Goal: Task Accomplishment & Management: Manage account settings

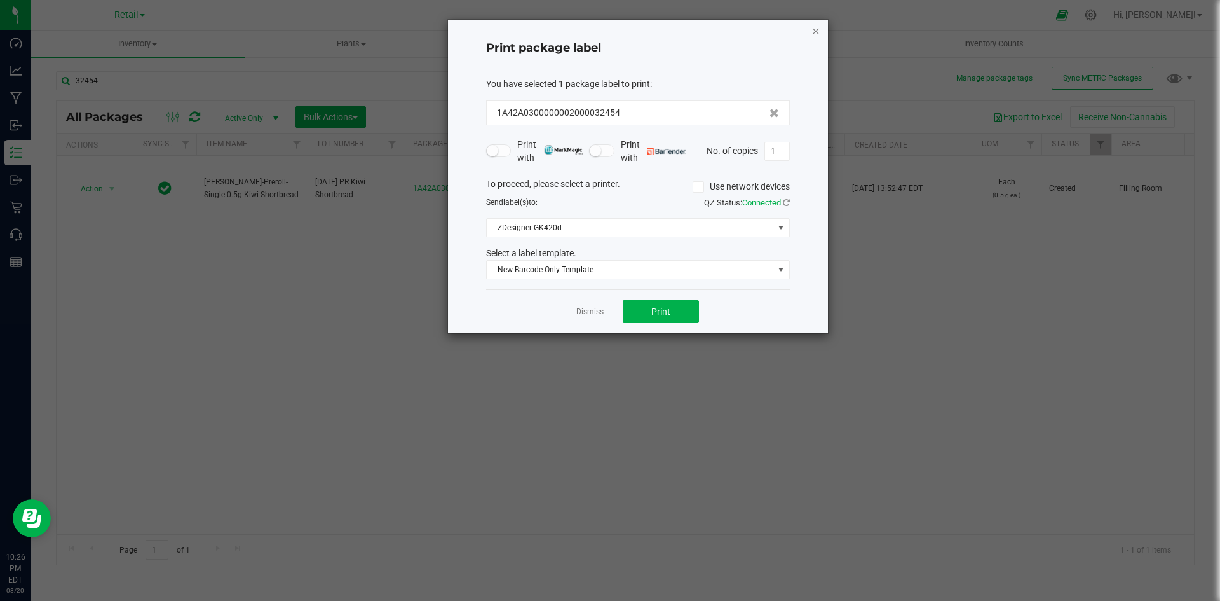
click at [817, 32] on icon "button" at bounding box center [816, 30] width 9 height 15
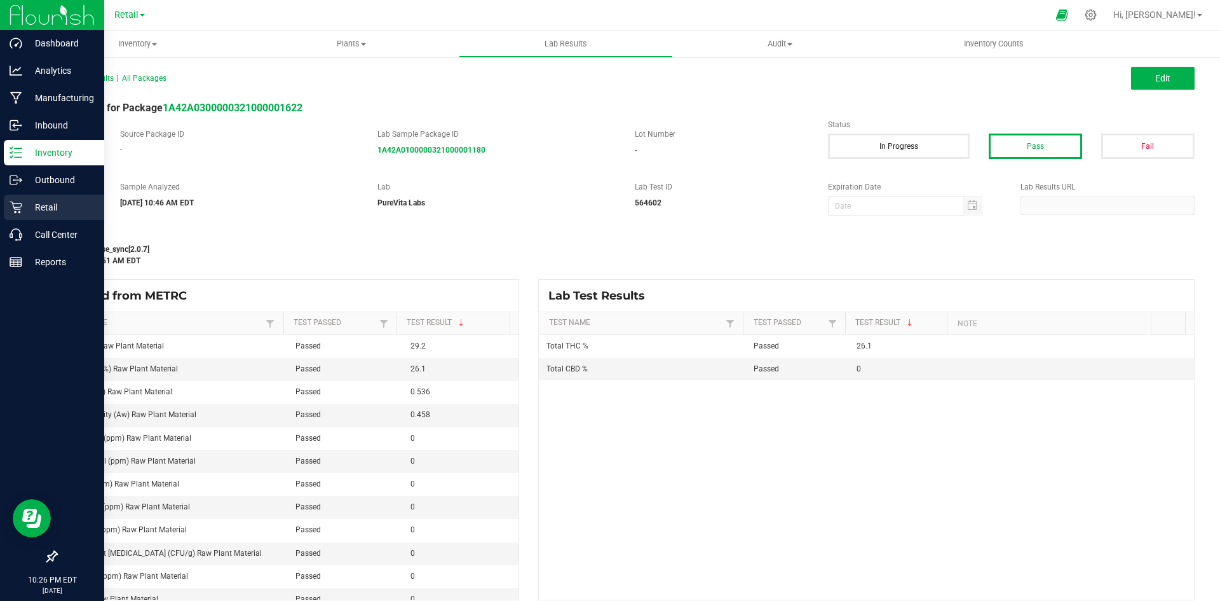
scroll to position [12, 0]
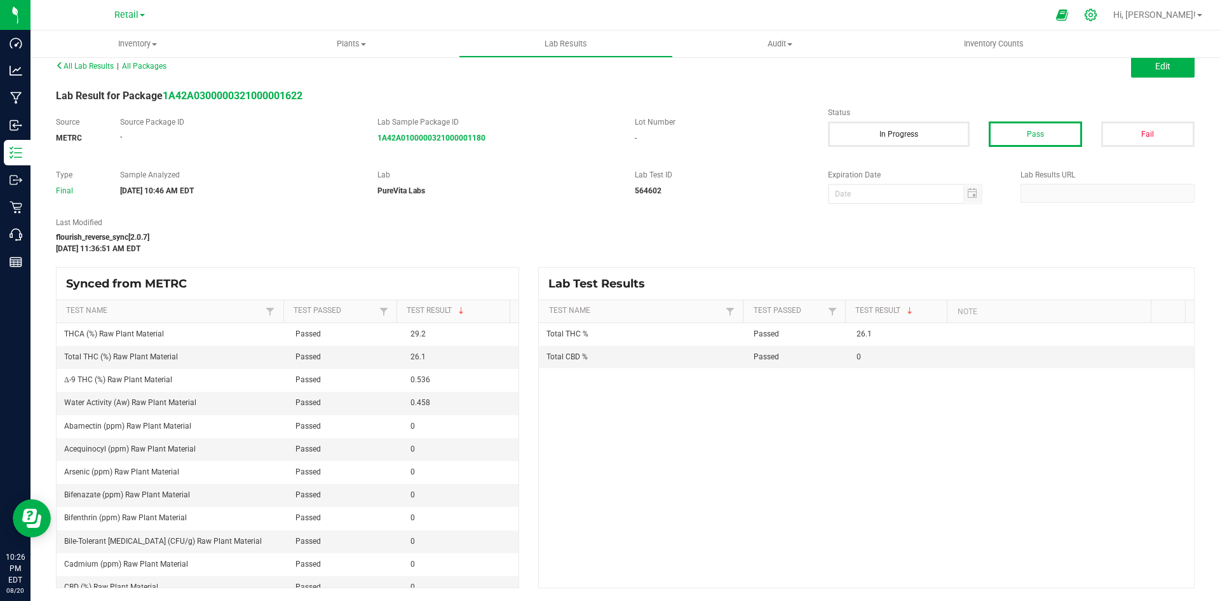
click at [1098, 17] on icon at bounding box center [1090, 14] width 13 height 13
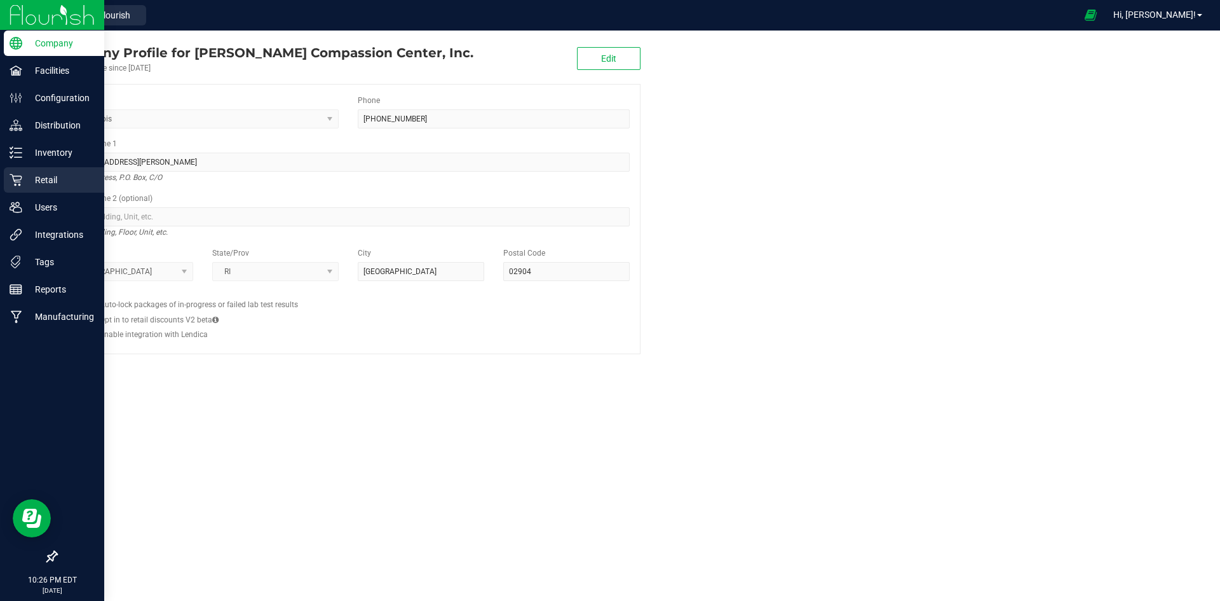
click at [37, 179] on p "Retail" at bounding box center [60, 179] width 76 height 15
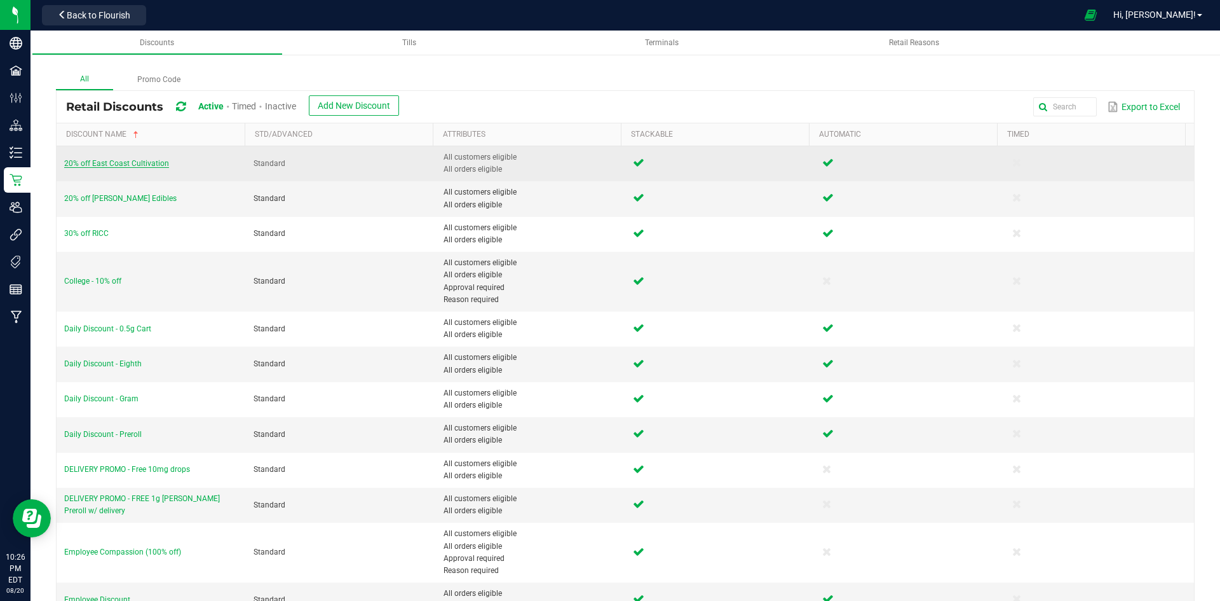
click at [133, 161] on span "20% off East Coast Cultivation" at bounding box center [116, 163] width 105 height 9
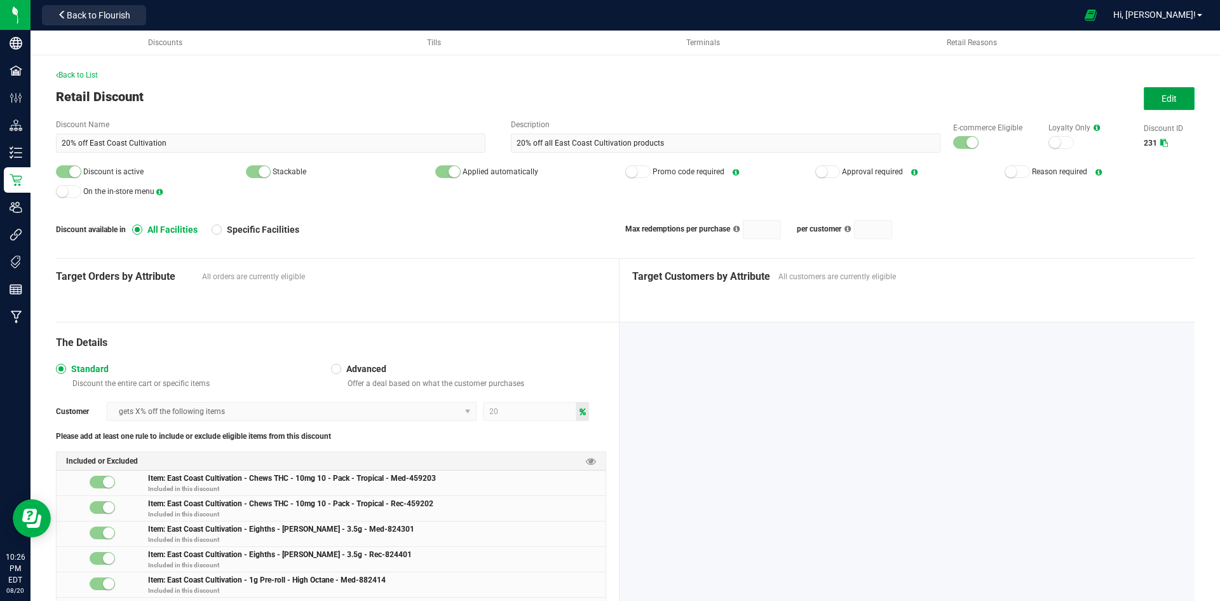
click at [1162, 100] on span "Edit" at bounding box center [1169, 98] width 15 height 10
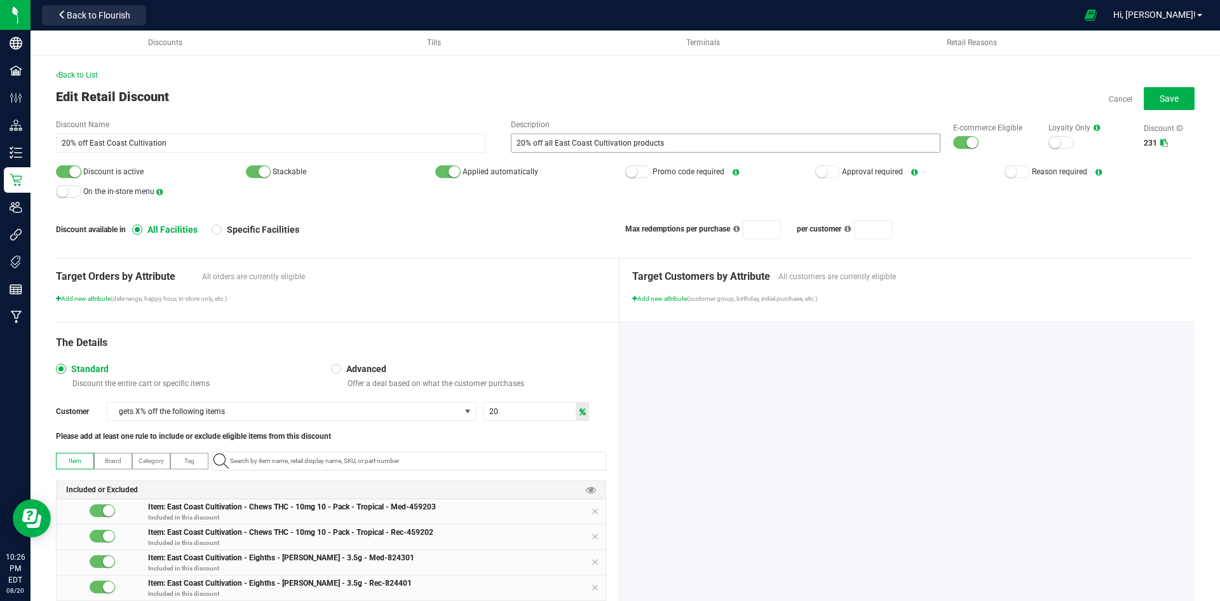
drag, startPoint x: 961, startPoint y: 142, endPoint x: 878, endPoint y: 135, distance: 82.9
click at [967, 142] on small at bounding box center [972, 142] width 11 height 11
click at [57, 177] on span "Discount is active" at bounding box center [151, 171] width 190 height 19
click at [60, 174] on div at bounding box center [68, 171] width 25 height 13
click at [1144, 92] on button "Save" at bounding box center [1169, 98] width 51 height 23
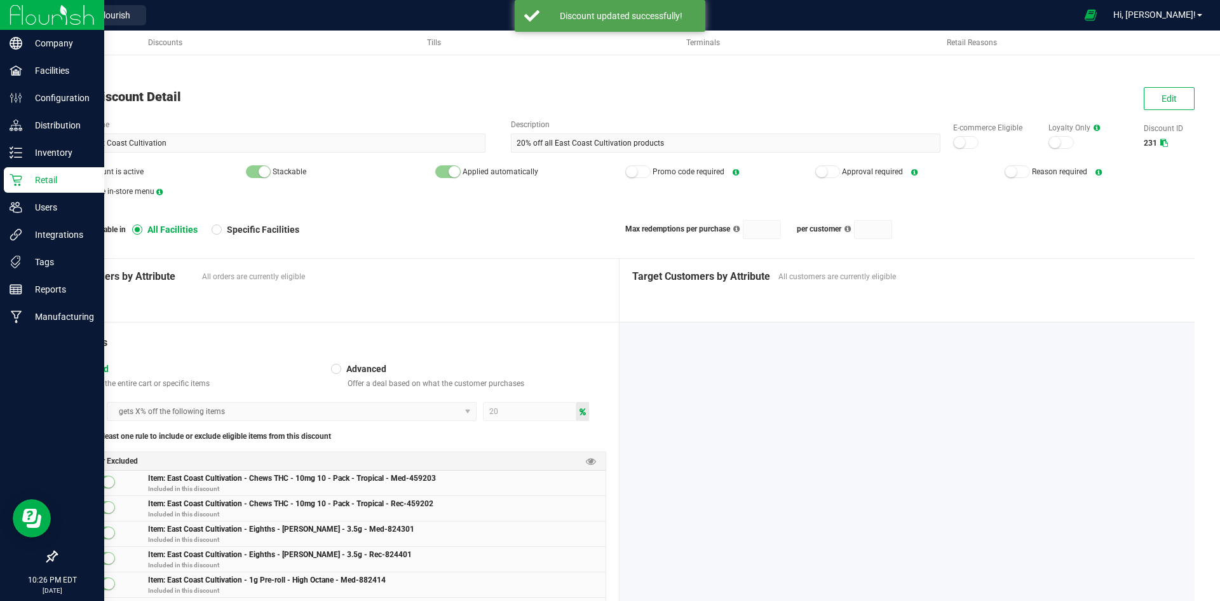
click at [24, 182] on p "Retail" at bounding box center [60, 179] width 76 height 15
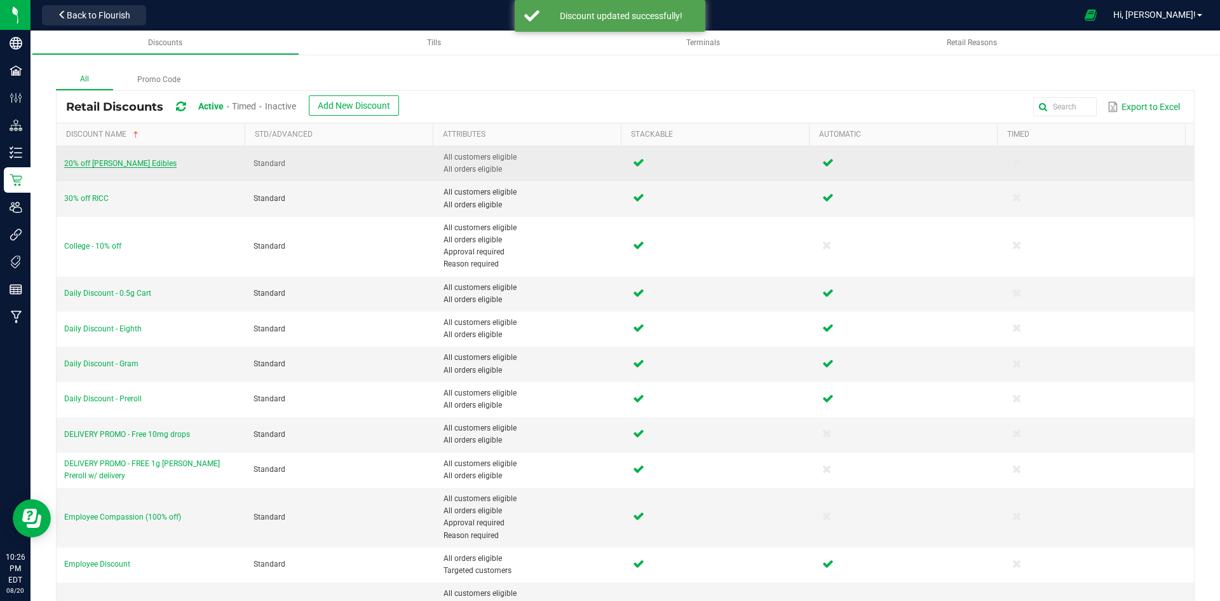
click at [100, 163] on span "20% off Slater Edibles" at bounding box center [120, 163] width 113 height 9
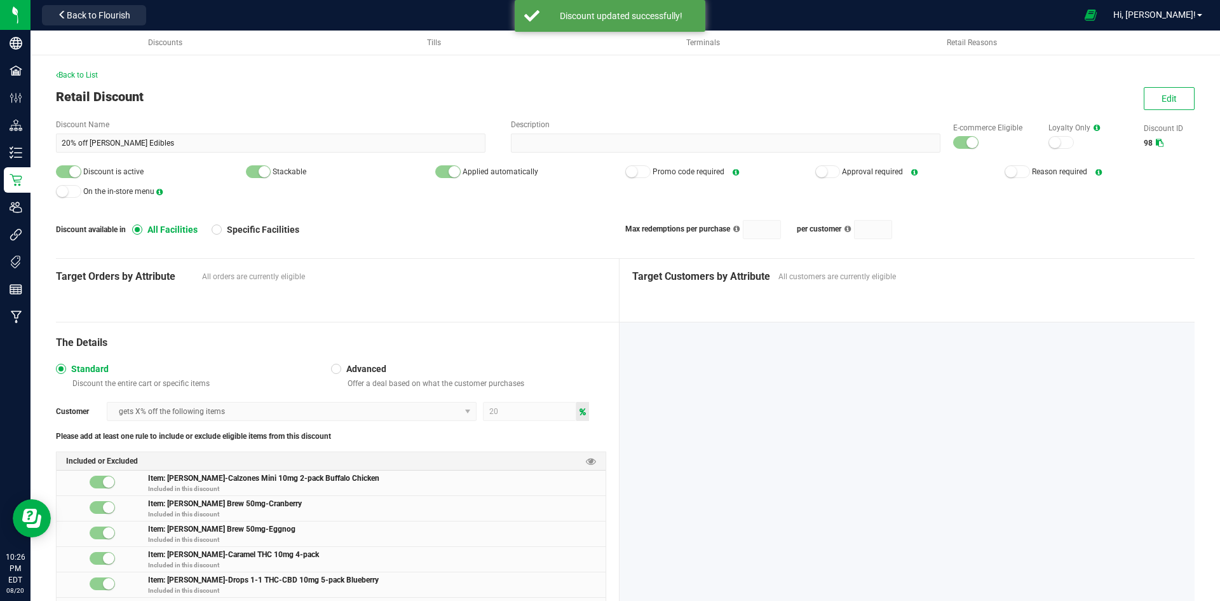
click at [1133, 99] on div "Edit" at bounding box center [1164, 98] width 62 height 23
drag, startPoint x: 1137, startPoint y: 99, endPoint x: 1076, endPoint y: 128, distance: 67.7
click at [1144, 99] on button "Edit" at bounding box center [1169, 98] width 51 height 23
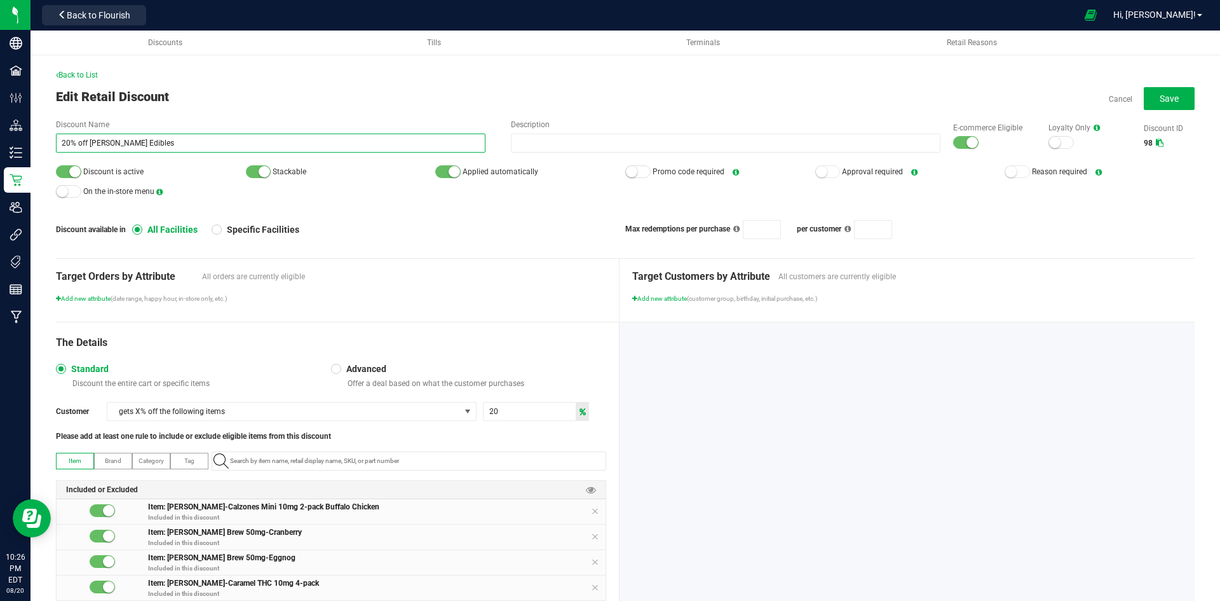
click at [68, 141] on input "20% off Slater Edibles" at bounding box center [271, 142] width 430 height 19
type input "15% off Slater Edibles"
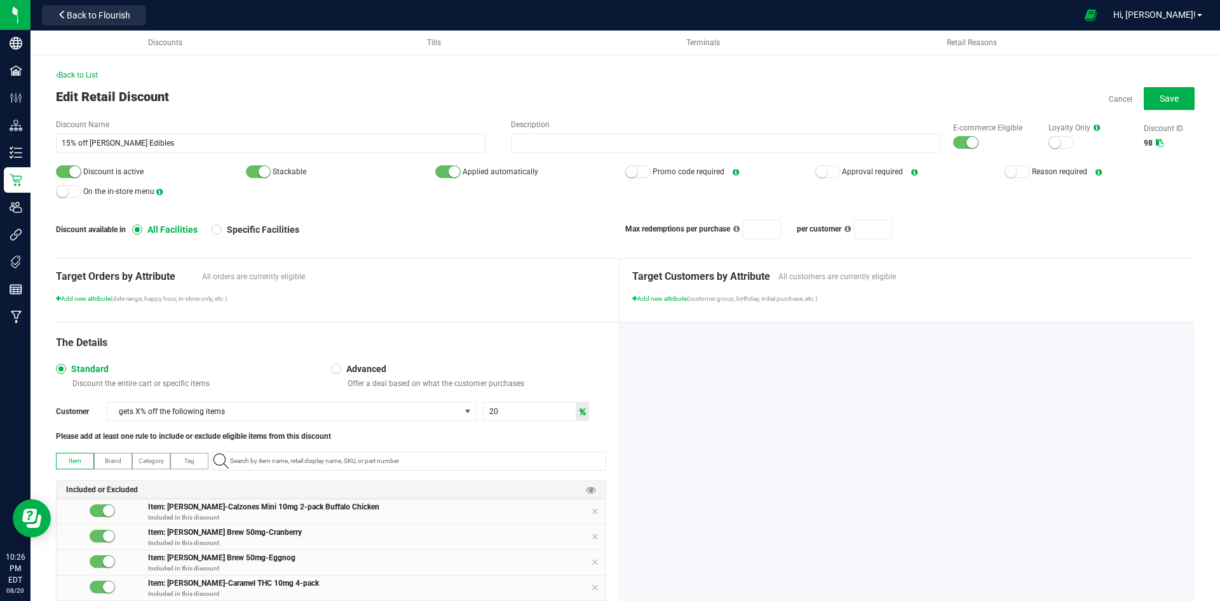
click at [76, 174] on small at bounding box center [74, 171] width 11 height 11
click at [957, 150] on div "Discount Name 15% off Slater Edibles Description E-commerce Eligible Loyalty On…" at bounding box center [625, 136] width 1139 height 34
click at [967, 144] on small at bounding box center [972, 142] width 11 height 11
click at [1172, 98] on button "Save" at bounding box center [1169, 98] width 51 height 23
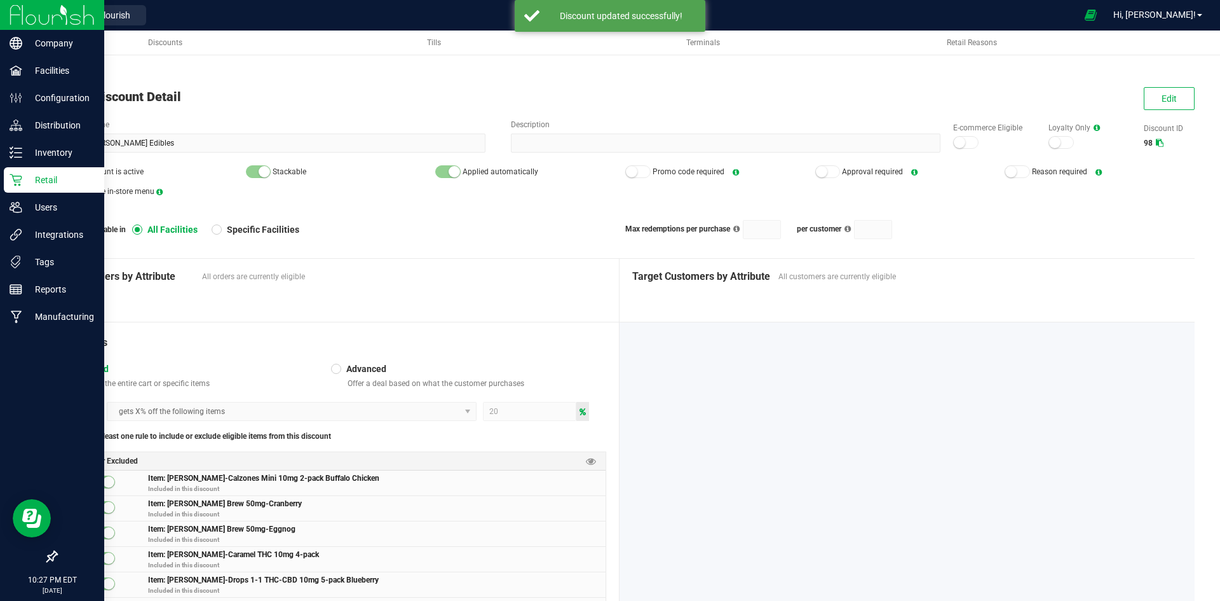
click at [26, 181] on p "Retail" at bounding box center [60, 179] width 76 height 15
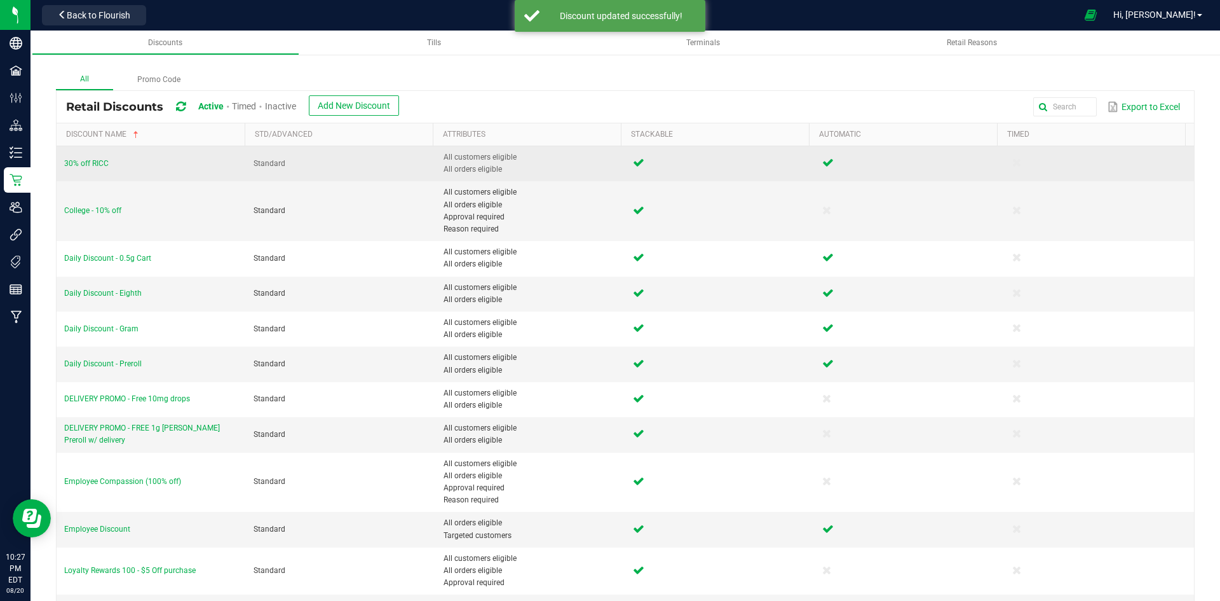
click at [88, 158] on td "30% off RICC" at bounding box center [151, 163] width 189 height 35
click at [86, 169] on td "30% off RICC" at bounding box center [151, 163] width 189 height 35
click at [90, 163] on span "30% off RICC" at bounding box center [86, 163] width 44 height 9
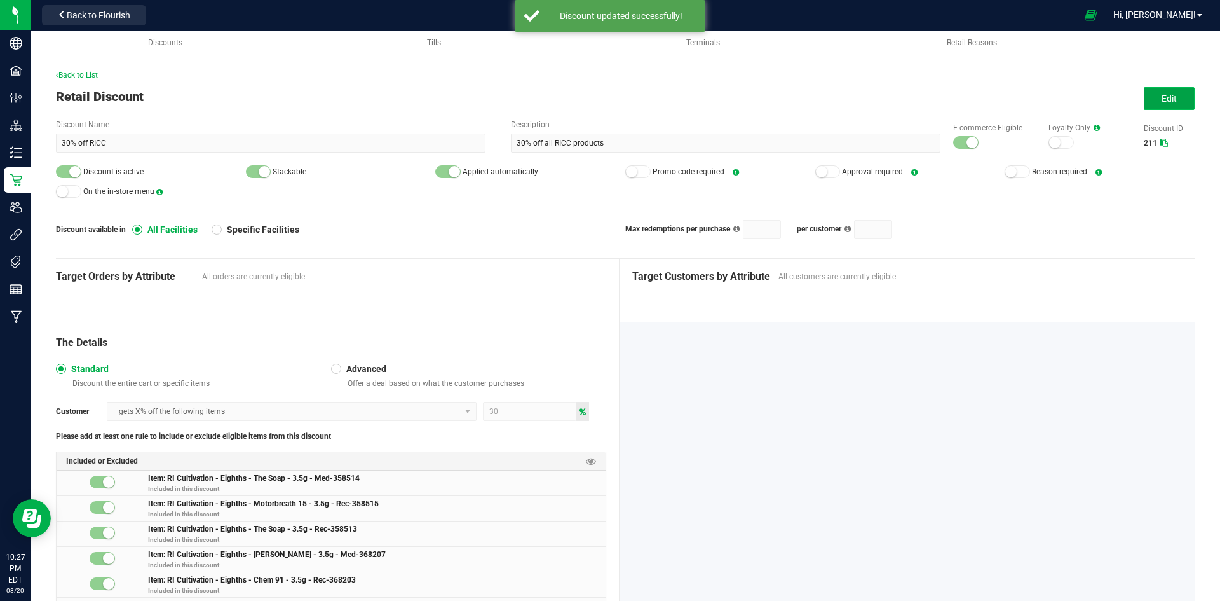
click at [1162, 100] on span "Edit" at bounding box center [1169, 98] width 15 height 10
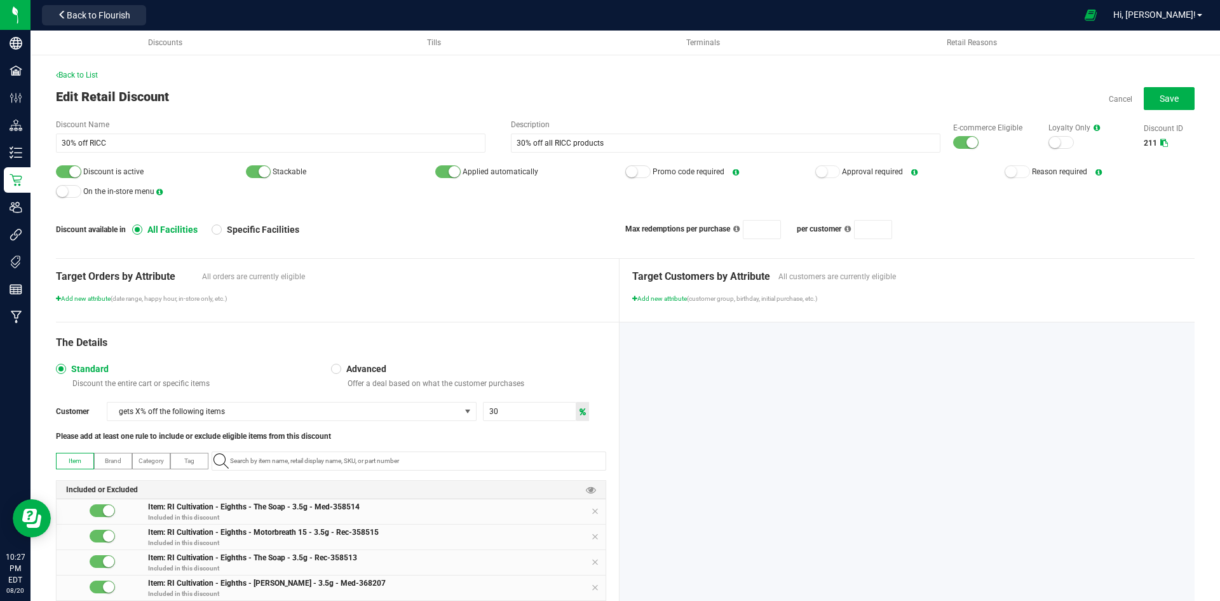
click at [953, 144] on div at bounding box center [965, 142] width 25 height 13
click at [65, 169] on div at bounding box center [68, 171] width 25 height 13
click at [1144, 101] on button "Save" at bounding box center [1169, 98] width 51 height 23
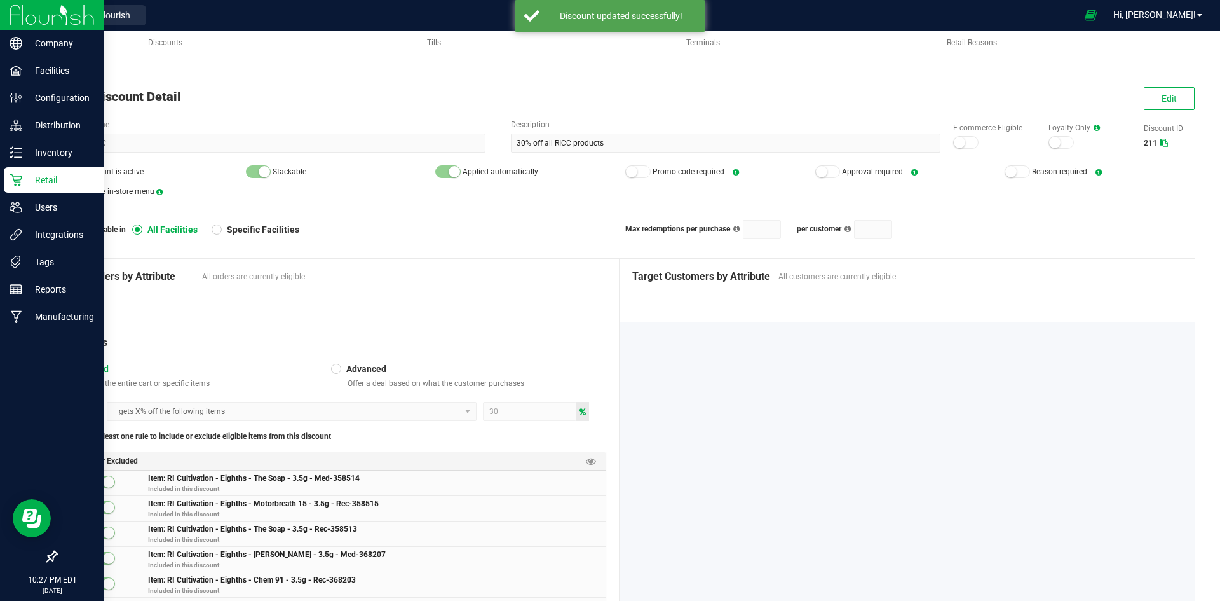
click at [19, 174] on icon at bounding box center [16, 180] width 13 height 13
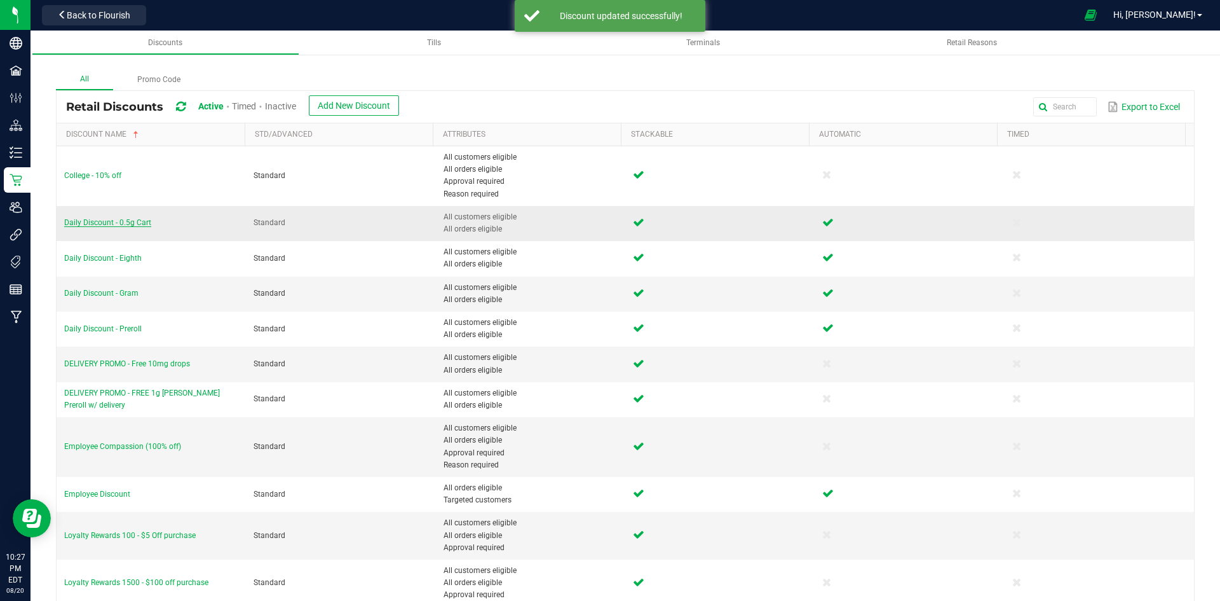
click at [139, 221] on span "Daily Discount - 0.5g Cart" at bounding box center [107, 222] width 87 height 9
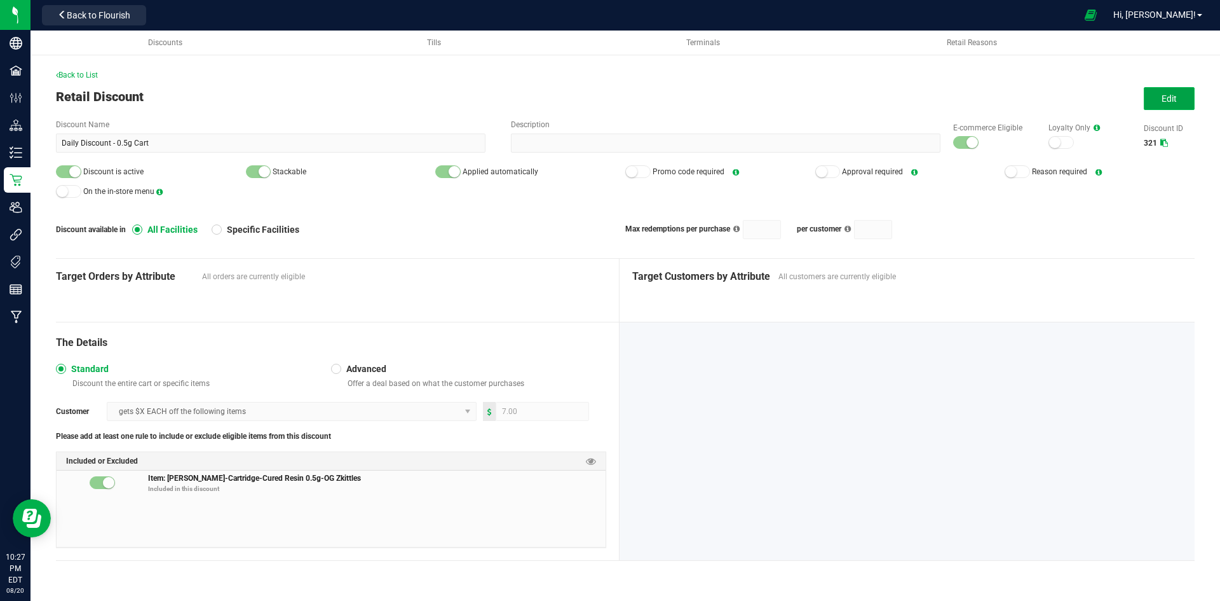
click at [1163, 101] on span "Edit" at bounding box center [1169, 98] width 15 height 10
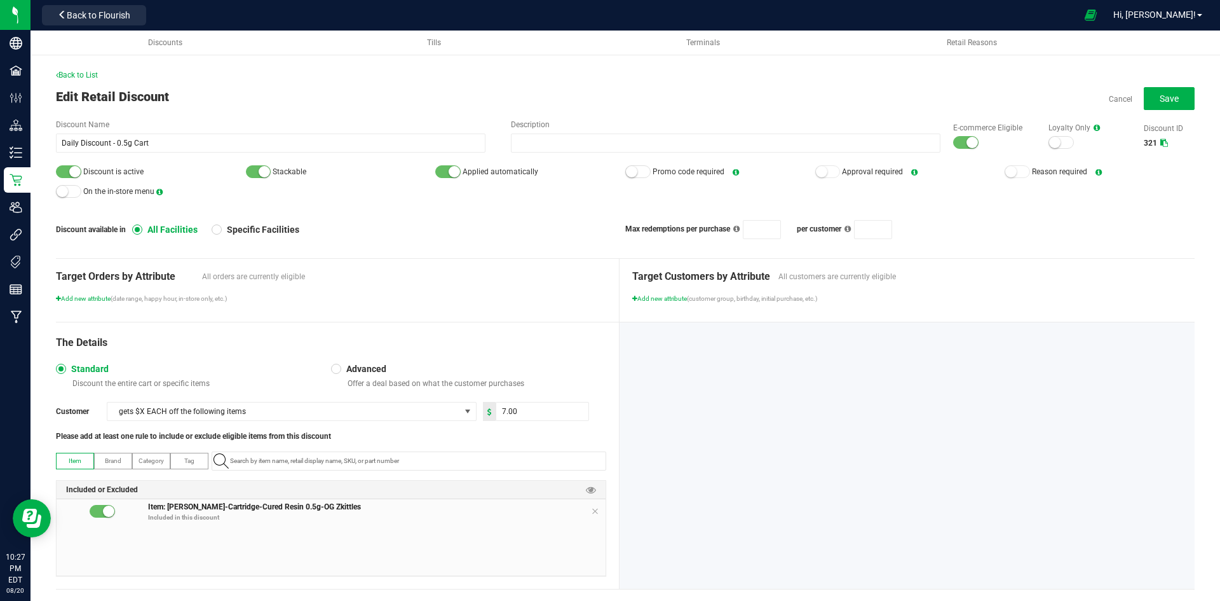
click at [967, 145] on small at bounding box center [972, 142] width 11 height 11
click at [78, 170] on small at bounding box center [74, 171] width 11 height 11
click at [1168, 95] on span "Save" at bounding box center [1169, 98] width 19 height 10
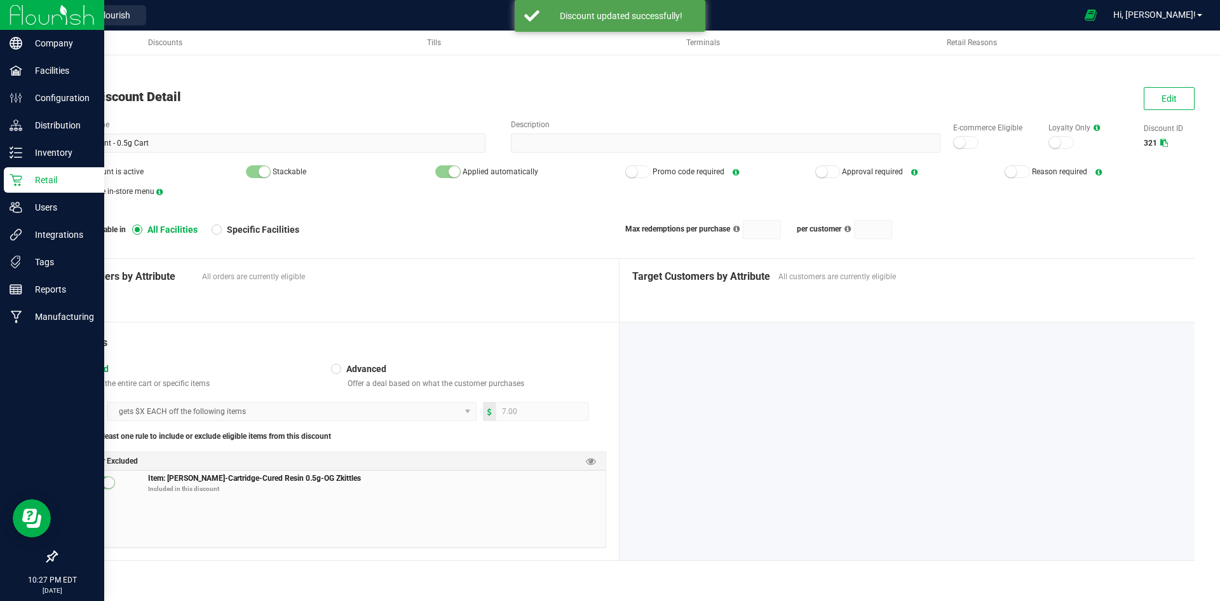
click at [28, 181] on p "Retail" at bounding box center [60, 179] width 76 height 15
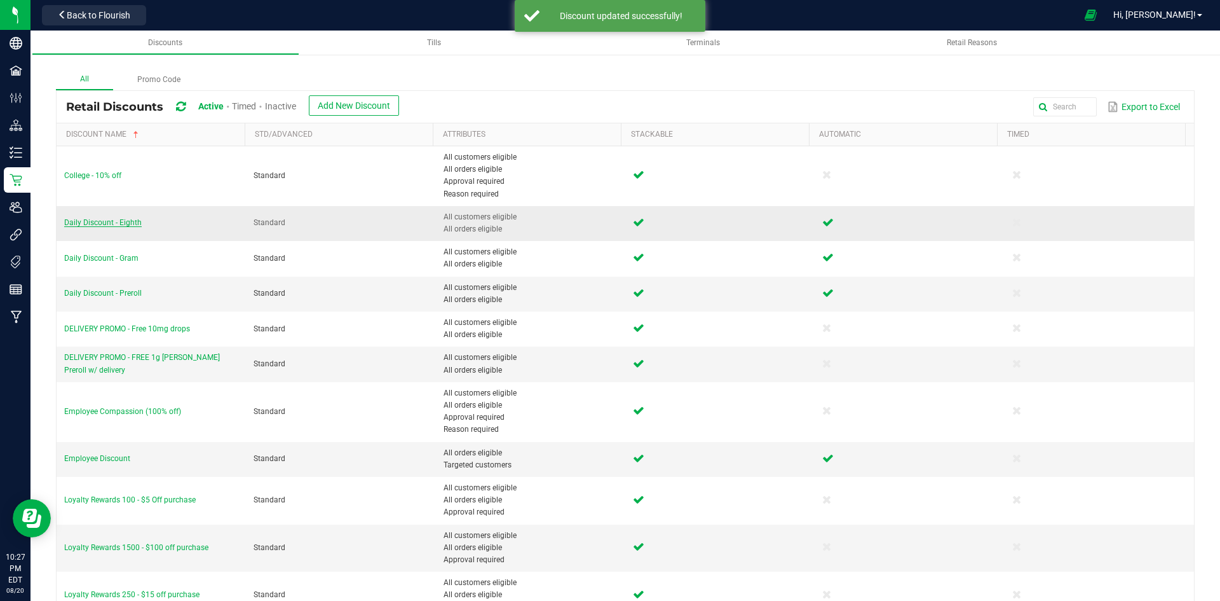
click at [117, 225] on span "Daily Discount - Eighth" at bounding box center [103, 222] width 78 height 9
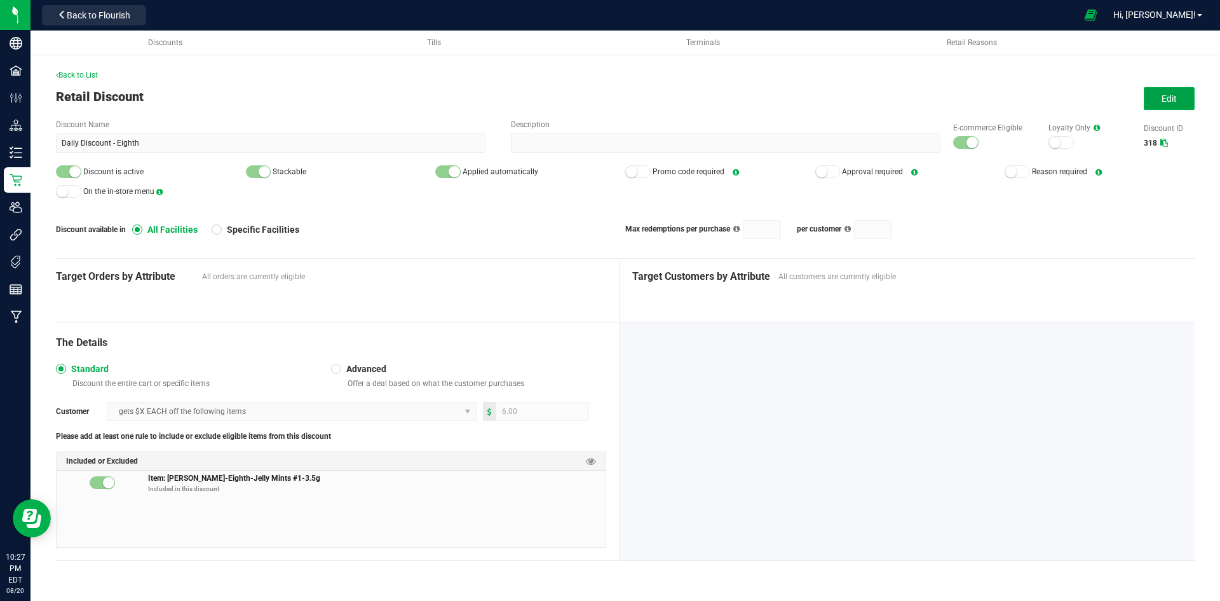
drag, startPoint x: 1149, startPoint y: 102, endPoint x: 1006, endPoint y: 218, distance: 184.3
click at [1150, 103] on button "Edit" at bounding box center [1169, 98] width 51 height 23
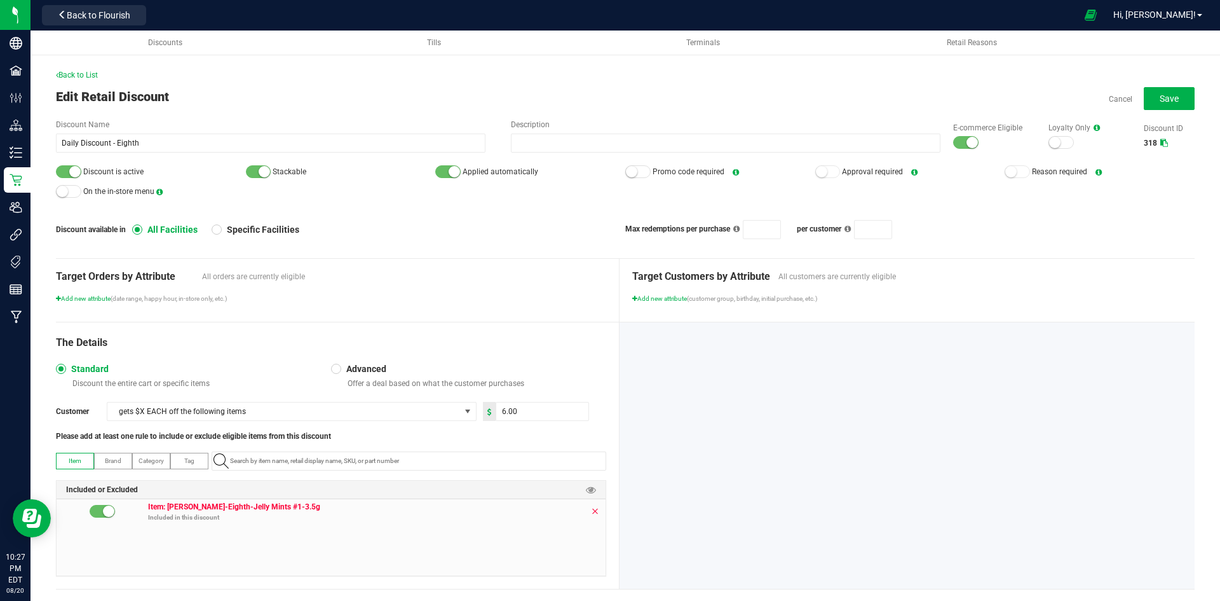
click at [591, 509] on icon at bounding box center [595, 511] width 8 height 10
click at [78, 172] on small at bounding box center [74, 171] width 11 height 11
click at [967, 144] on small at bounding box center [972, 142] width 11 height 11
click at [1184, 93] on button "Save" at bounding box center [1169, 98] width 51 height 23
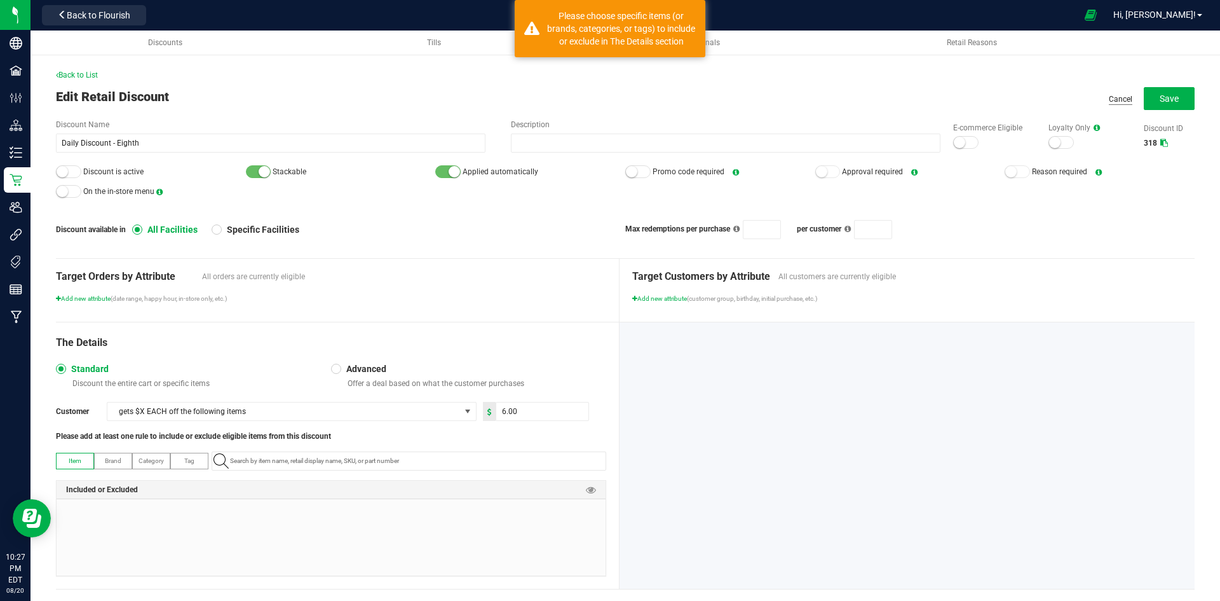
click at [1114, 97] on link "Cancel" at bounding box center [1121, 99] width 24 height 11
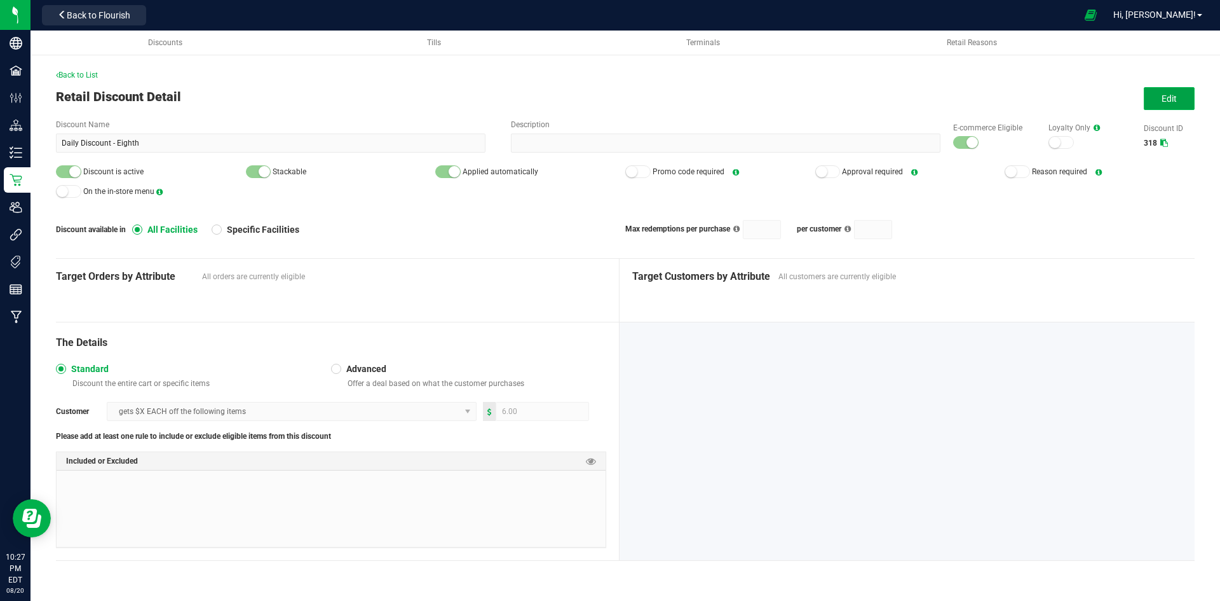
click at [1165, 94] on span "Edit" at bounding box center [1169, 98] width 15 height 10
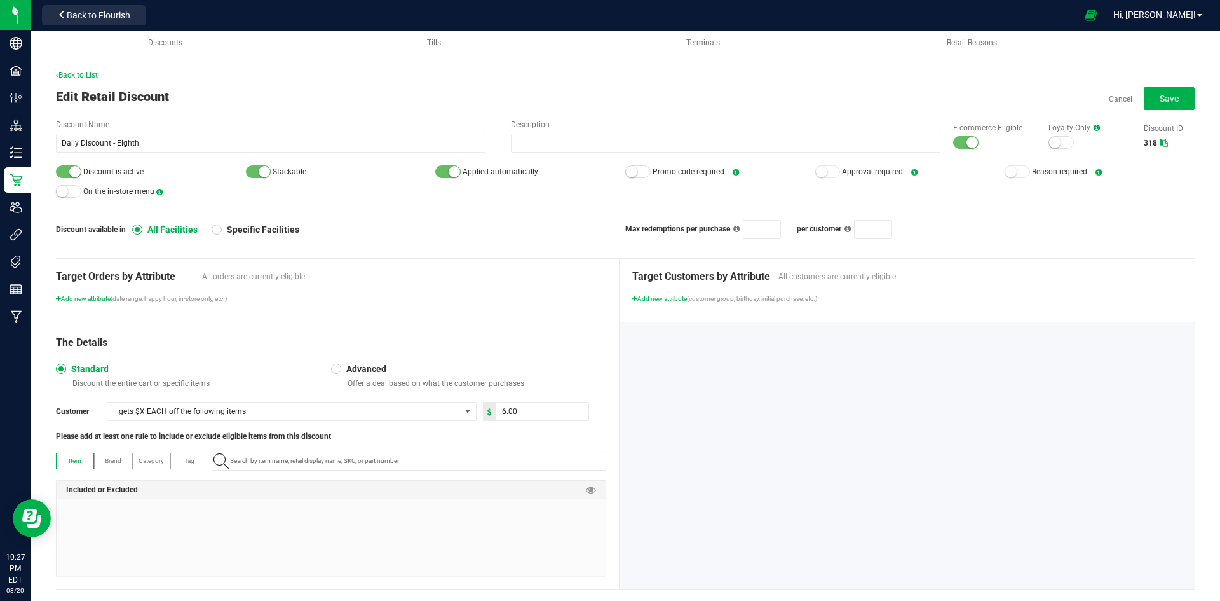
drag, startPoint x: 967, startPoint y: 141, endPoint x: 894, endPoint y: 154, distance: 74.9
click at [967, 141] on small at bounding box center [972, 142] width 11 height 11
click at [64, 167] on div at bounding box center [68, 171] width 25 height 13
click at [1160, 101] on span "Save" at bounding box center [1169, 98] width 19 height 10
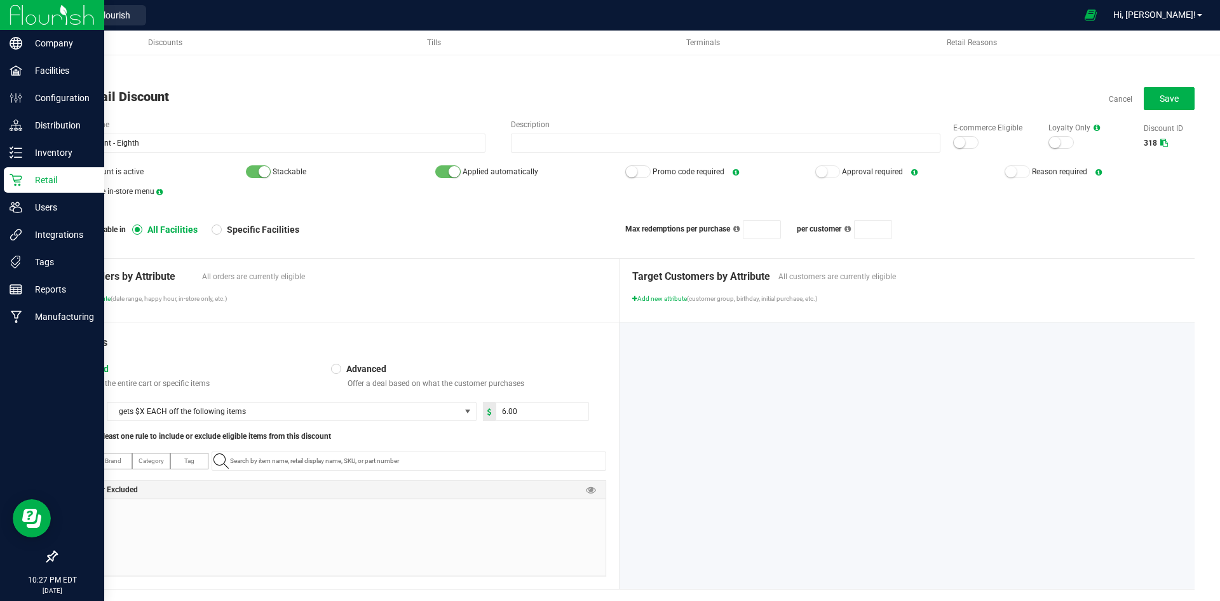
click at [21, 179] on icon at bounding box center [16, 180] width 12 height 12
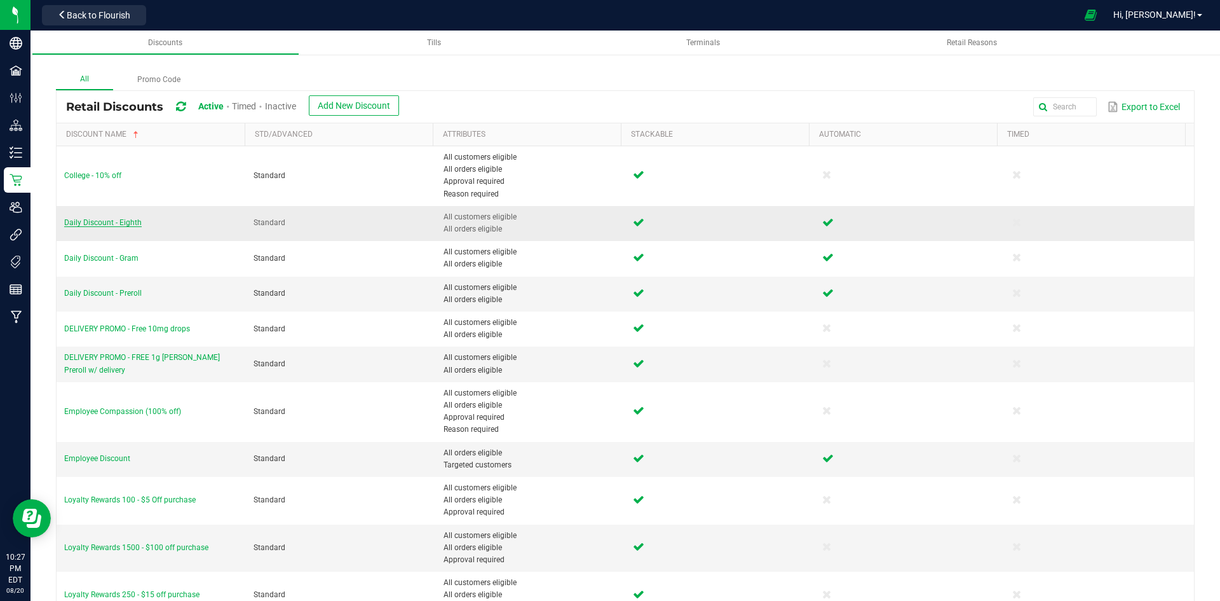
click at [126, 224] on span "Daily Discount - Eighth" at bounding box center [103, 222] width 78 height 9
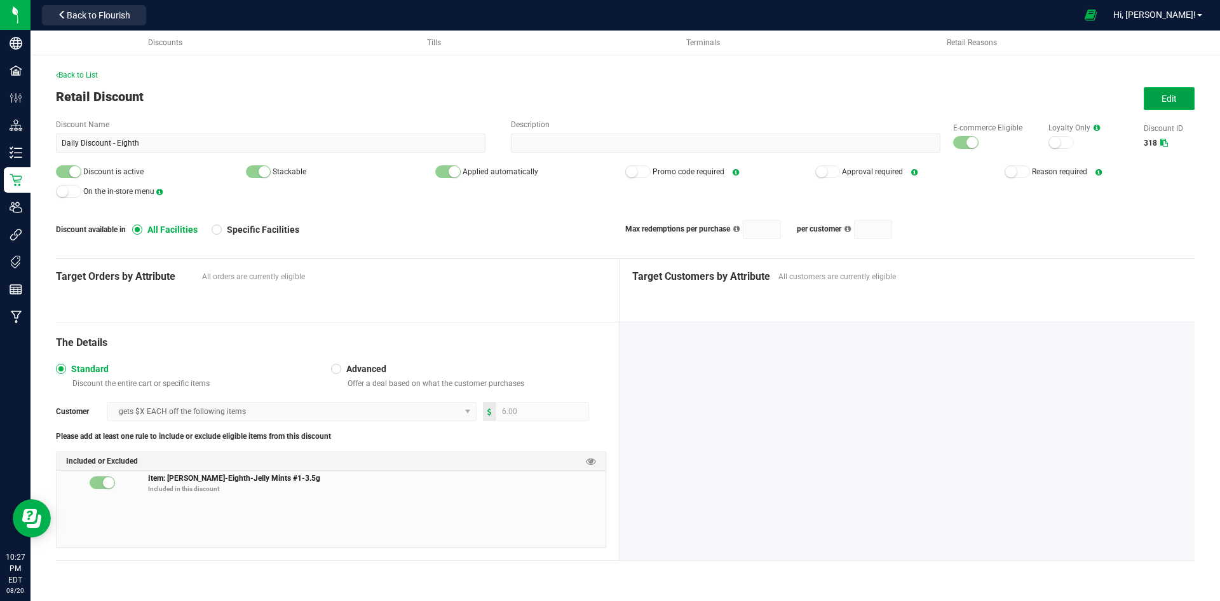
click at [1166, 93] on span "Edit" at bounding box center [1169, 98] width 15 height 10
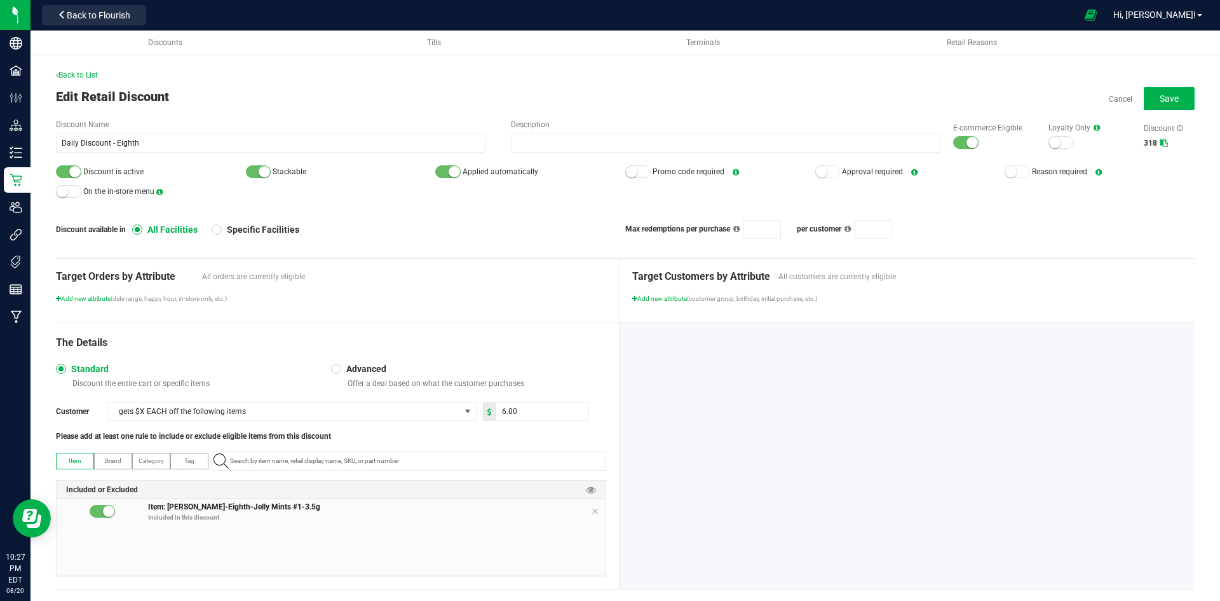
click at [967, 139] on small at bounding box center [972, 142] width 11 height 11
click at [74, 174] on small at bounding box center [74, 171] width 11 height 11
click at [1164, 94] on span "Save" at bounding box center [1169, 98] width 19 height 10
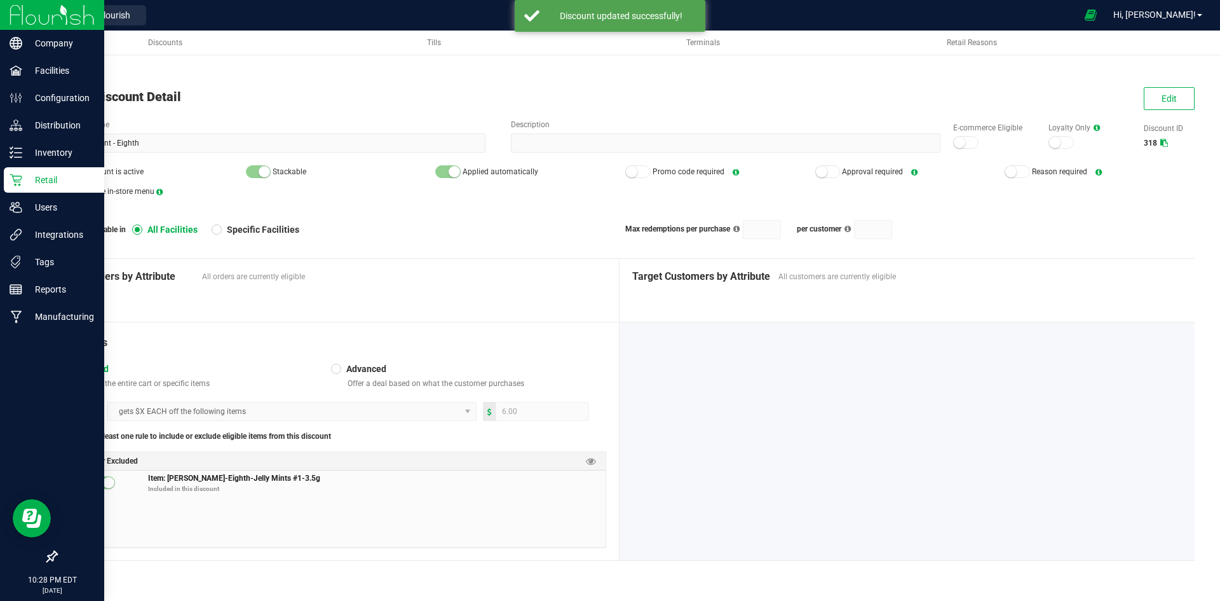
click at [27, 174] on p "Retail" at bounding box center [60, 179] width 76 height 15
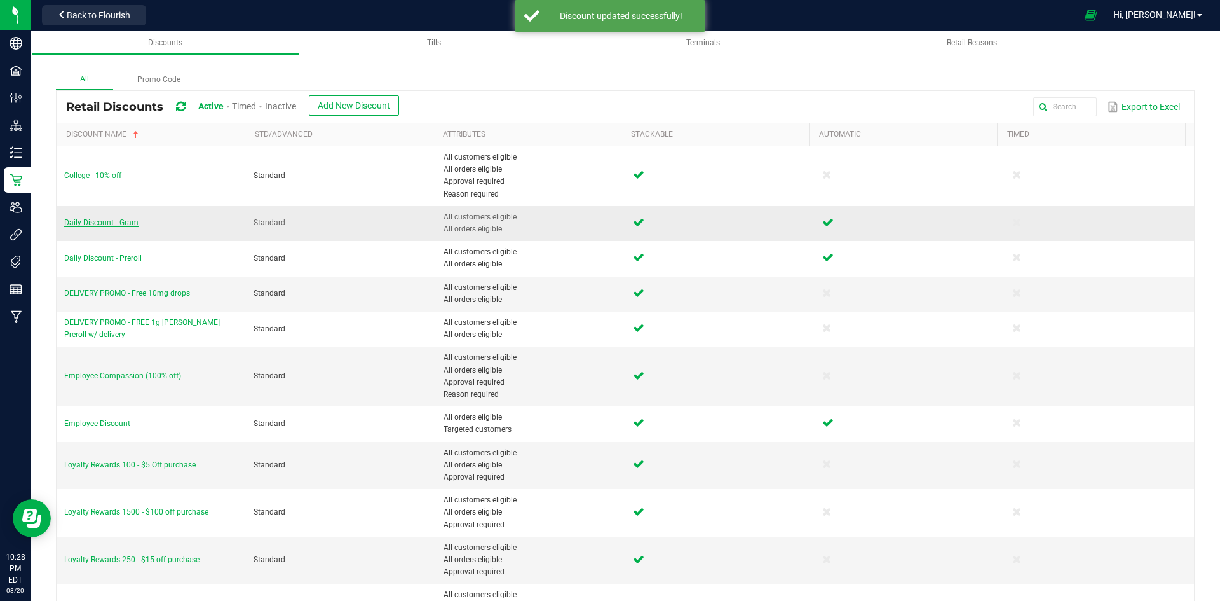
click at [132, 225] on span "Daily Discount - Gram" at bounding box center [101, 222] width 74 height 9
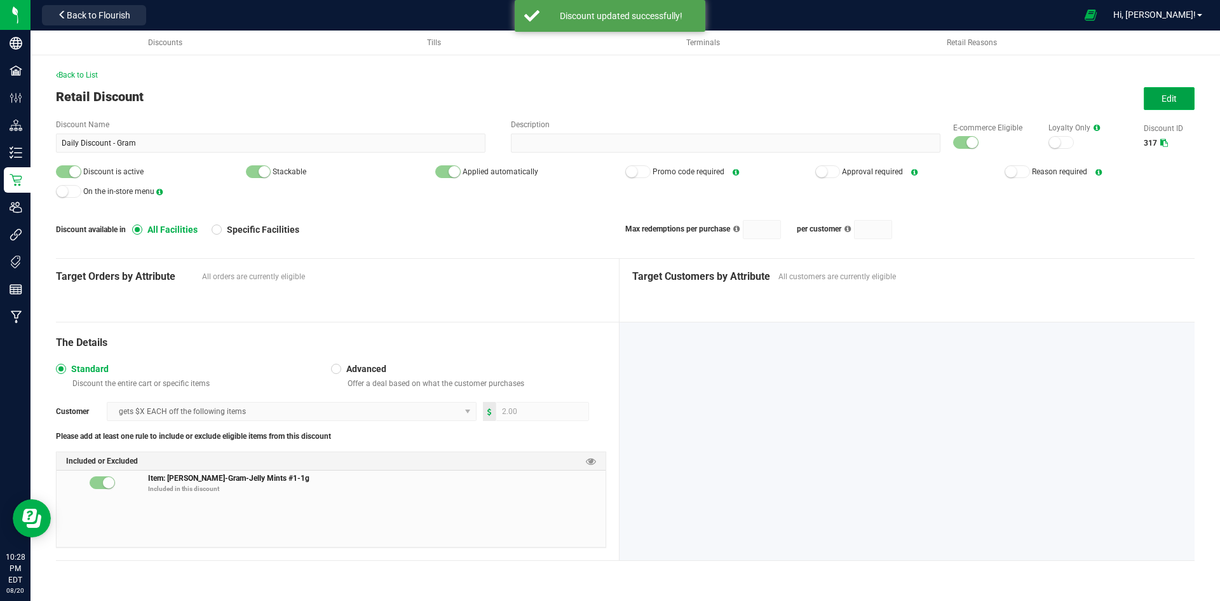
click at [1154, 103] on button "Edit" at bounding box center [1169, 98] width 51 height 23
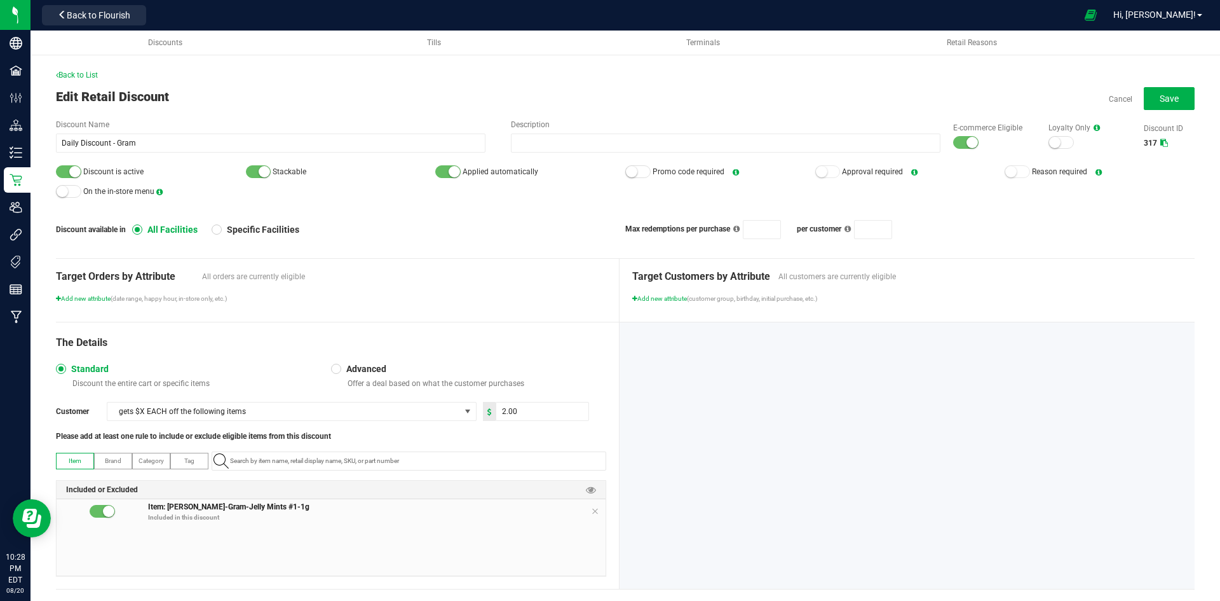
click at [953, 143] on div at bounding box center [965, 142] width 25 height 13
click at [72, 174] on small at bounding box center [74, 171] width 11 height 11
click at [1147, 93] on button "Save" at bounding box center [1169, 98] width 51 height 23
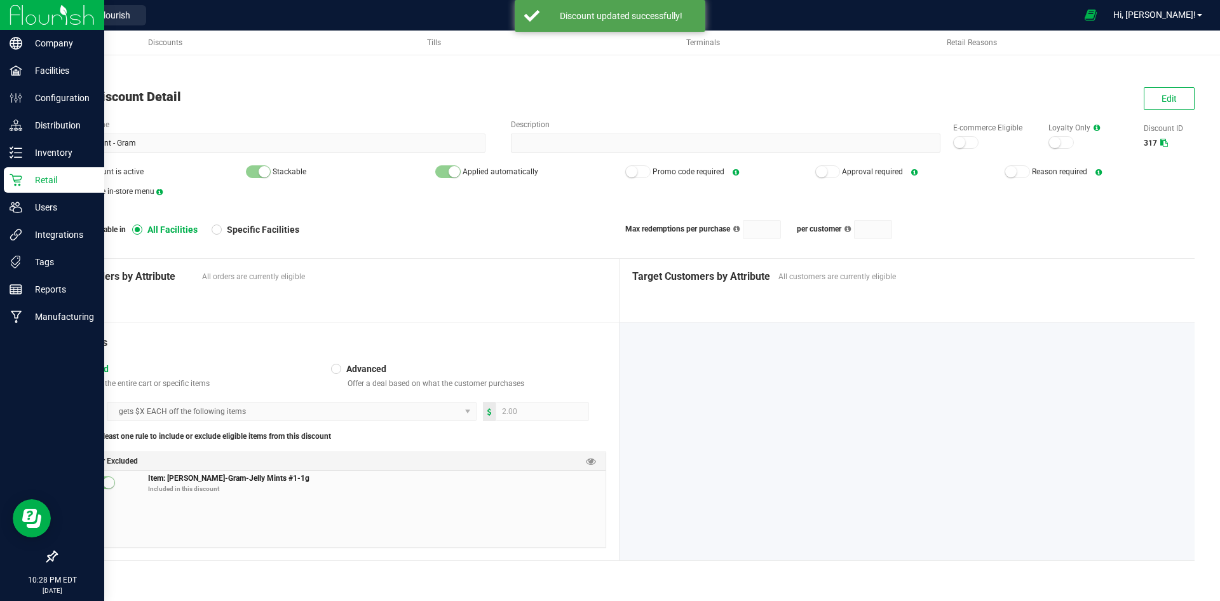
click at [20, 184] on icon at bounding box center [16, 180] width 12 height 12
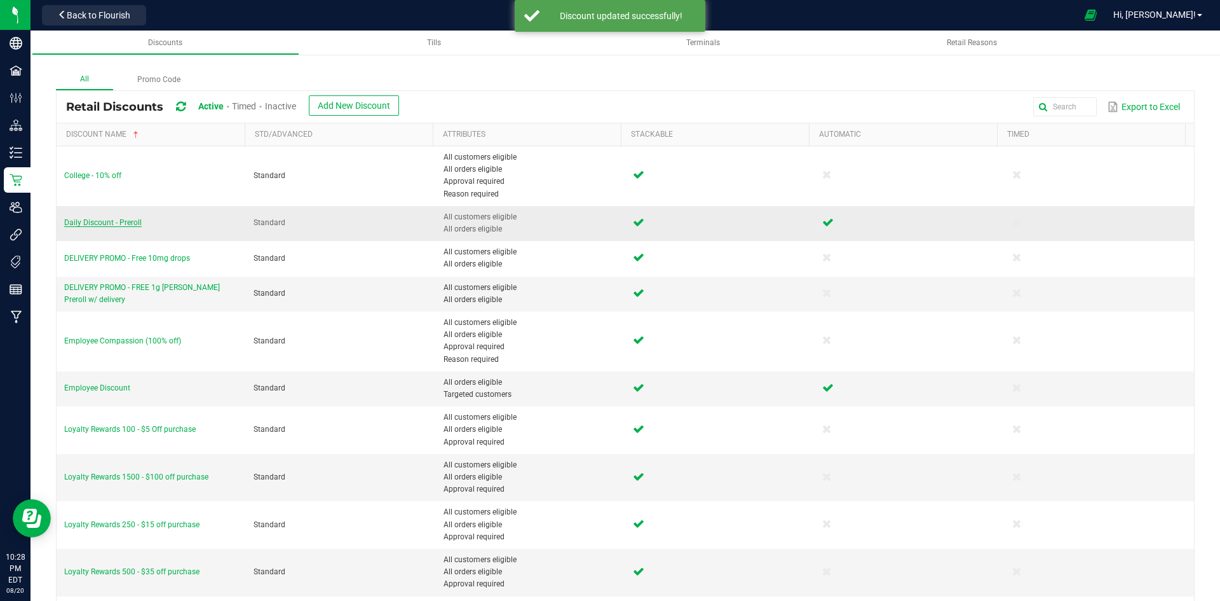
click at [104, 222] on span "Daily Discount - Preroll" at bounding box center [103, 222] width 78 height 9
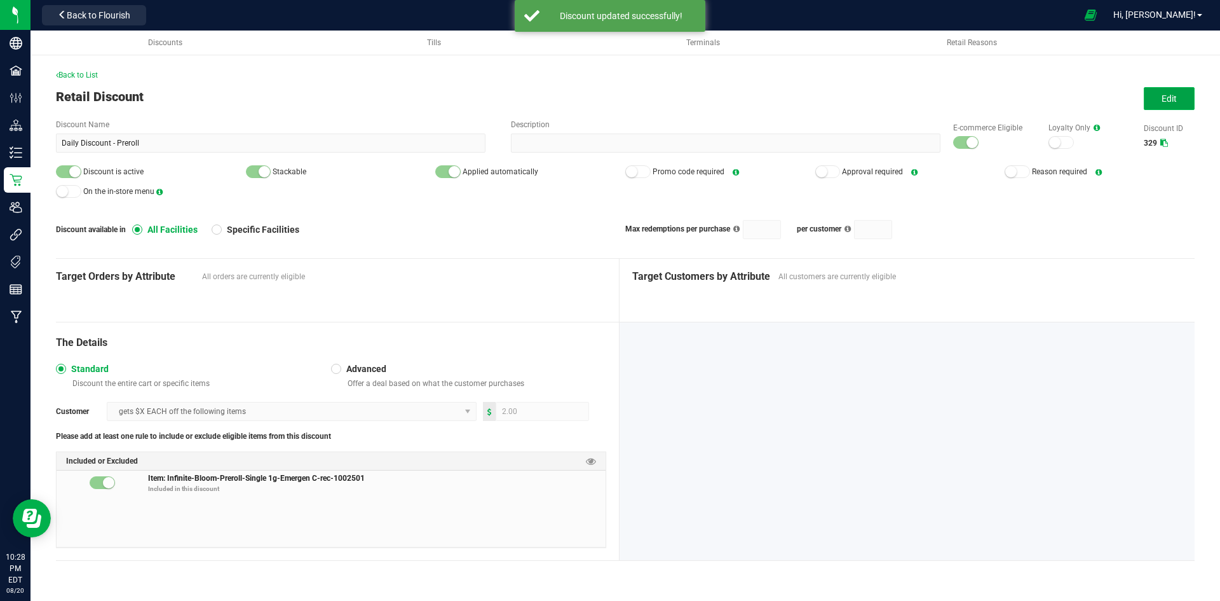
click at [1168, 99] on span "Edit" at bounding box center [1169, 98] width 15 height 10
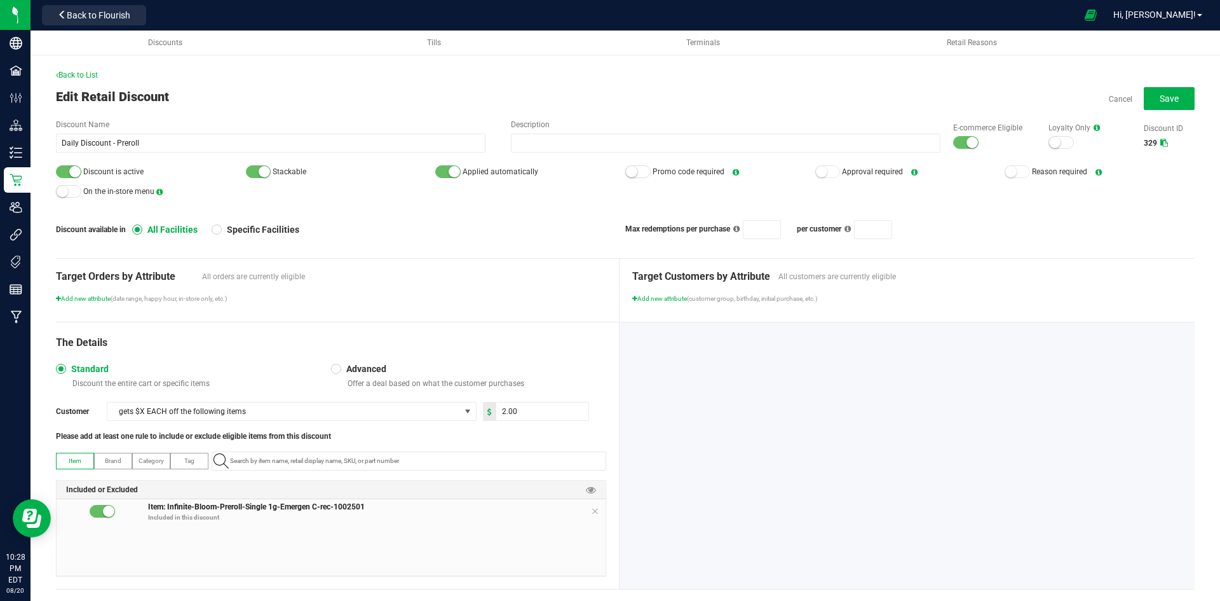
click at [956, 144] on div at bounding box center [965, 142] width 25 height 13
drag, startPoint x: 62, startPoint y: 172, endPoint x: 436, endPoint y: 161, distance: 373.9
click at [64, 170] on div at bounding box center [68, 171] width 25 height 13
click at [1160, 98] on span "Save" at bounding box center [1169, 98] width 19 height 10
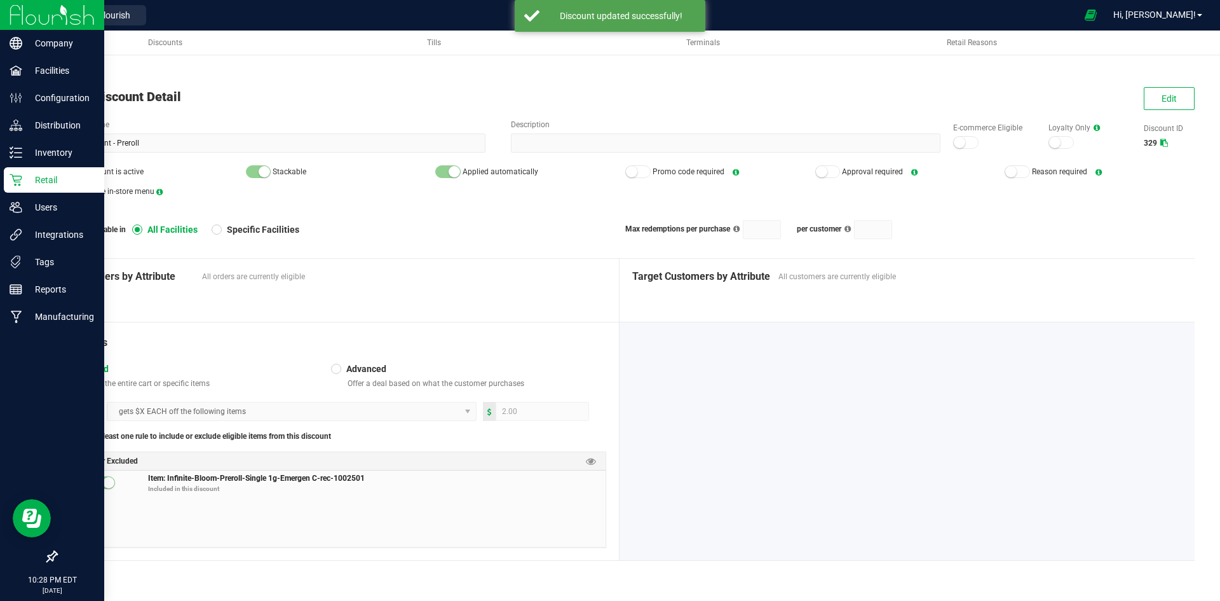
click at [33, 179] on p "Retail" at bounding box center [60, 179] width 76 height 15
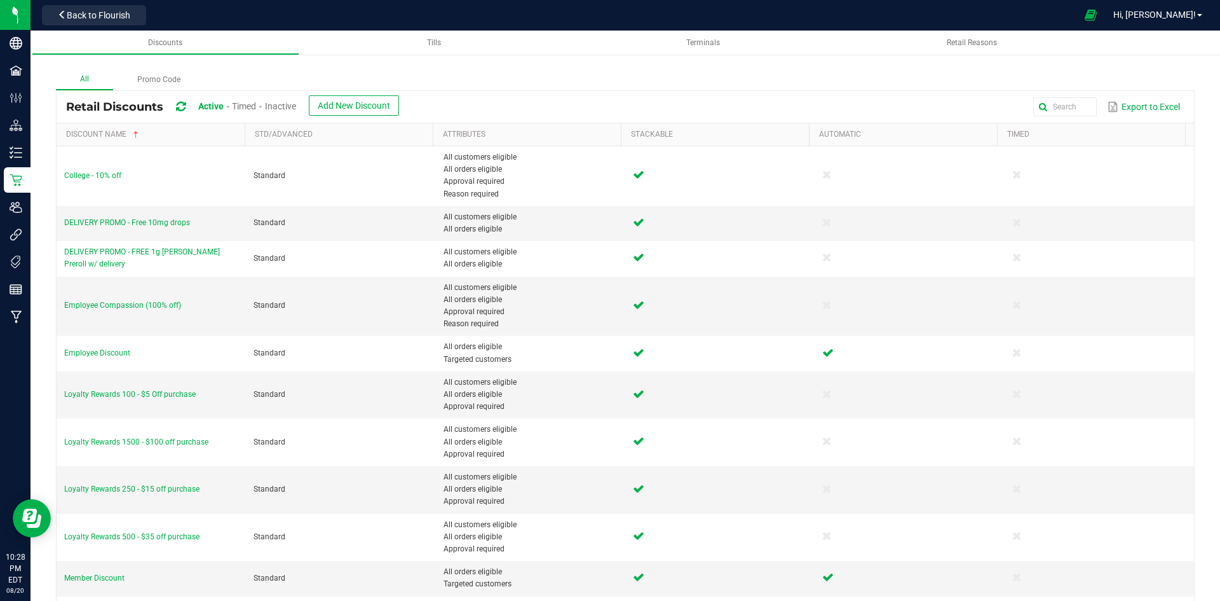
click at [292, 108] on span "Inactive" at bounding box center [280, 106] width 31 height 10
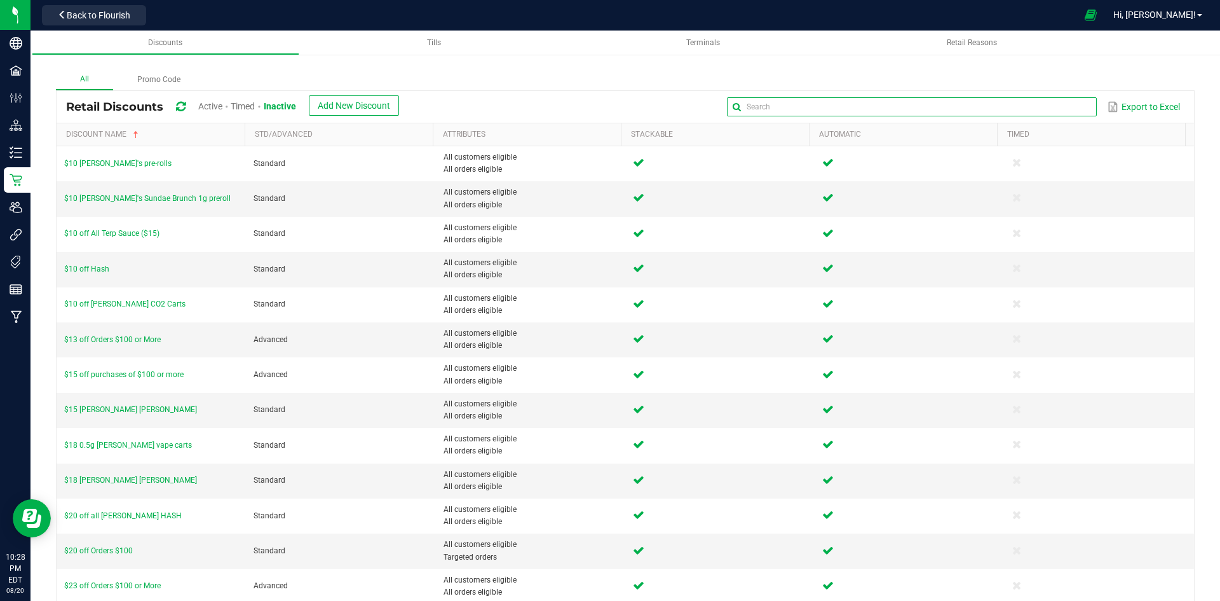
click at [1065, 111] on input "text" at bounding box center [911, 106] width 369 height 19
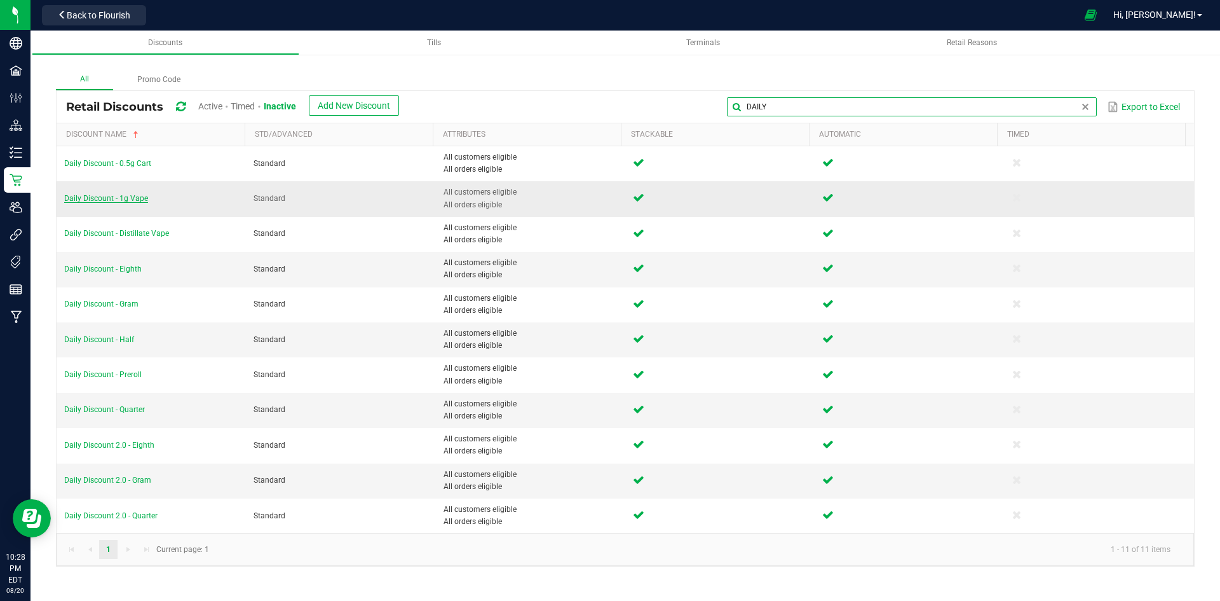
type input "DAILY"
click at [128, 196] on span "Daily Discount - 1g Vape" at bounding box center [106, 198] width 84 height 9
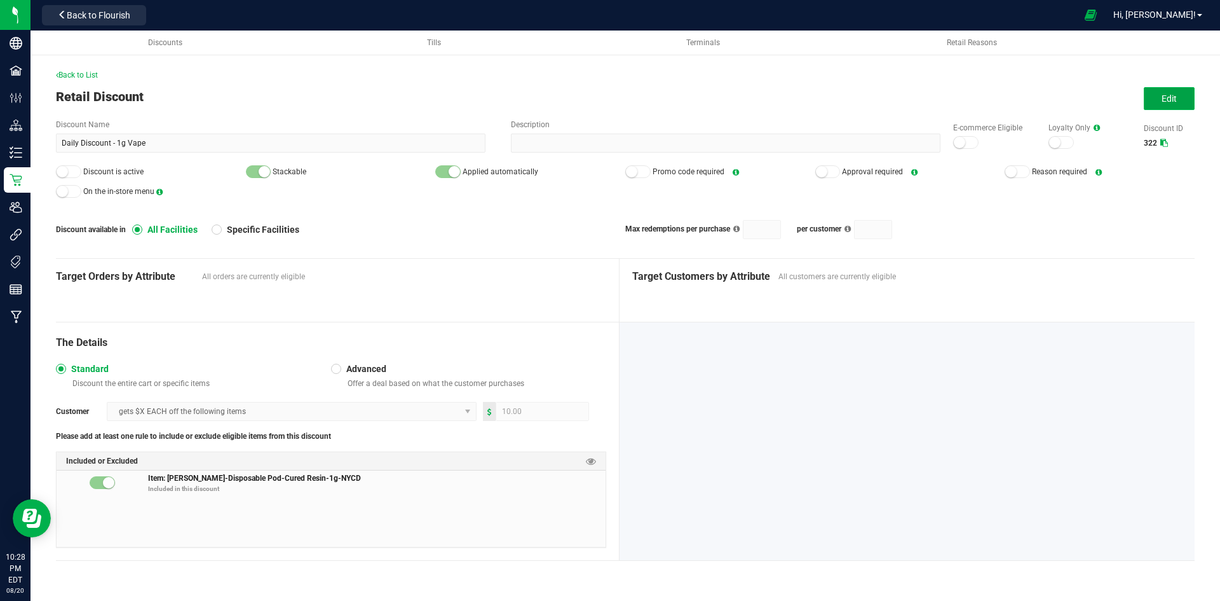
click at [1179, 99] on button "Edit" at bounding box center [1169, 98] width 51 height 23
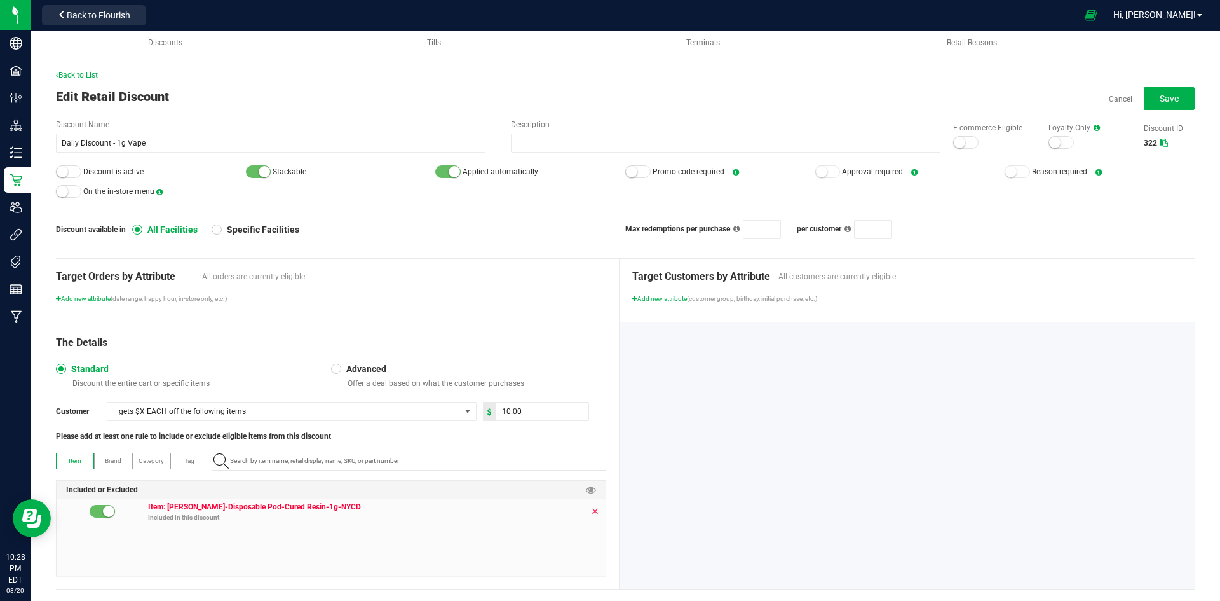
click at [593, 508] on icon at bounding box center [595, 511] width 8 height 10
click at [322, 456] on input "NO DATA FOUND" at bounding box center [415, 461] width 381 height 18
paste input "1.119437.142837.488144.0"
type input "1.119437.142837.488144.0"
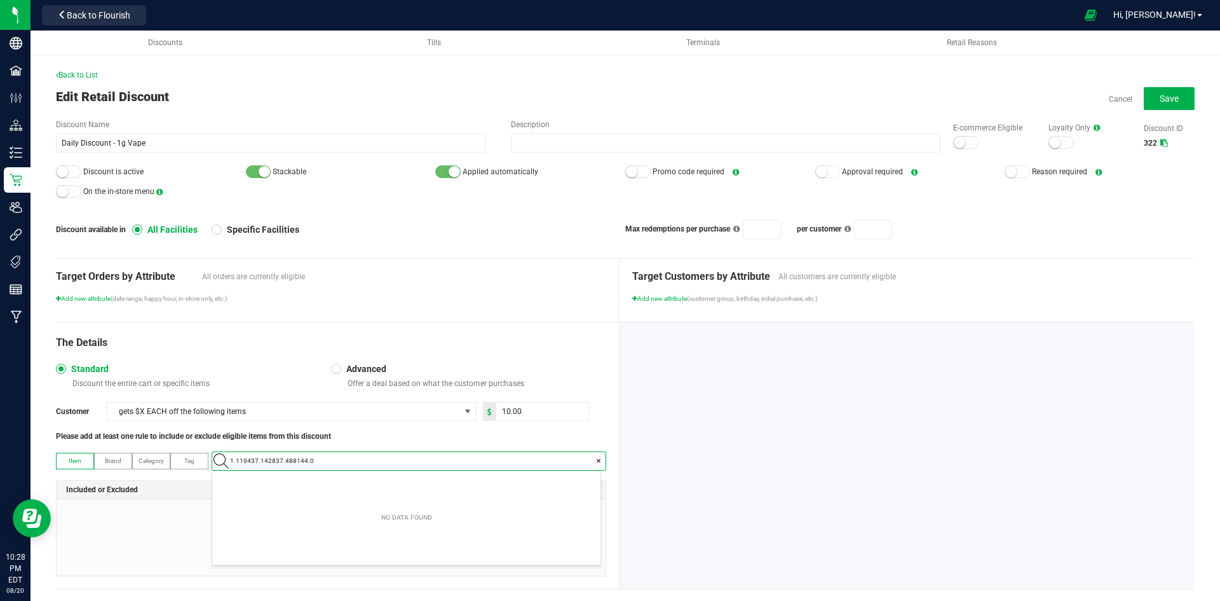
scroll to position [18, 388]
click at [347, 482] on Resin-1g-GG4 "Slater-Disposable Pod-Cured Resin-1g-GG4" at bounding box center [406, 482] width 388 height 19
click at [454, 314] on div "Target Orders by Attribute All orders are currently eligible Add new attribute …" at bounding box center [338, 290] width 564 height 63
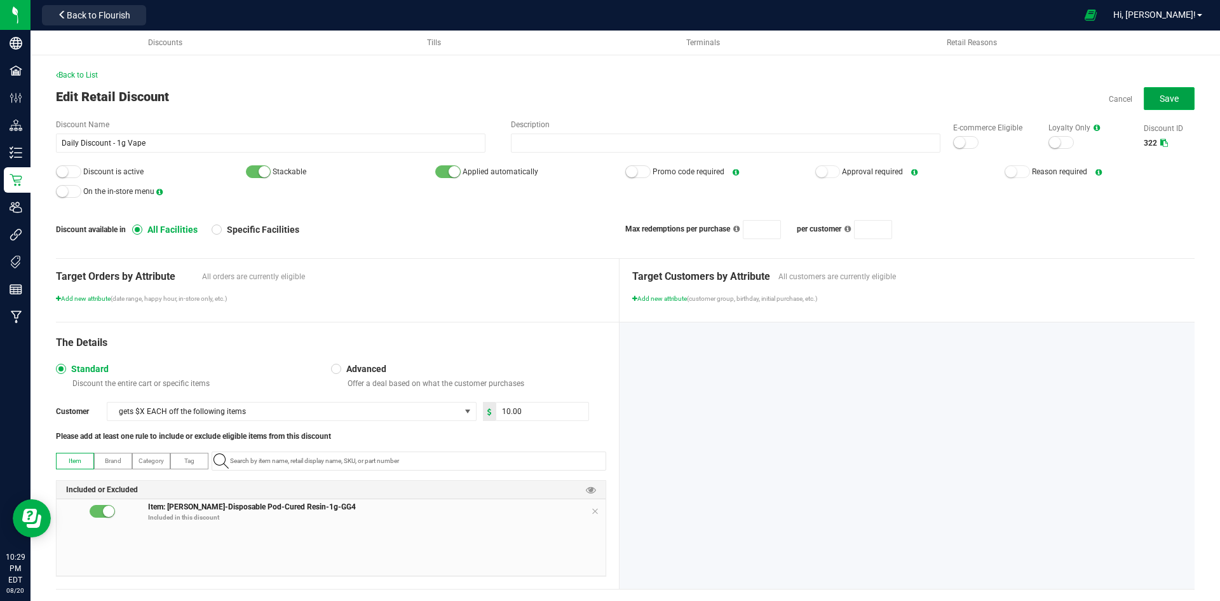
click at [1144, 99] on button "Save" at bounding box center [1169, 98] width 51 height 23
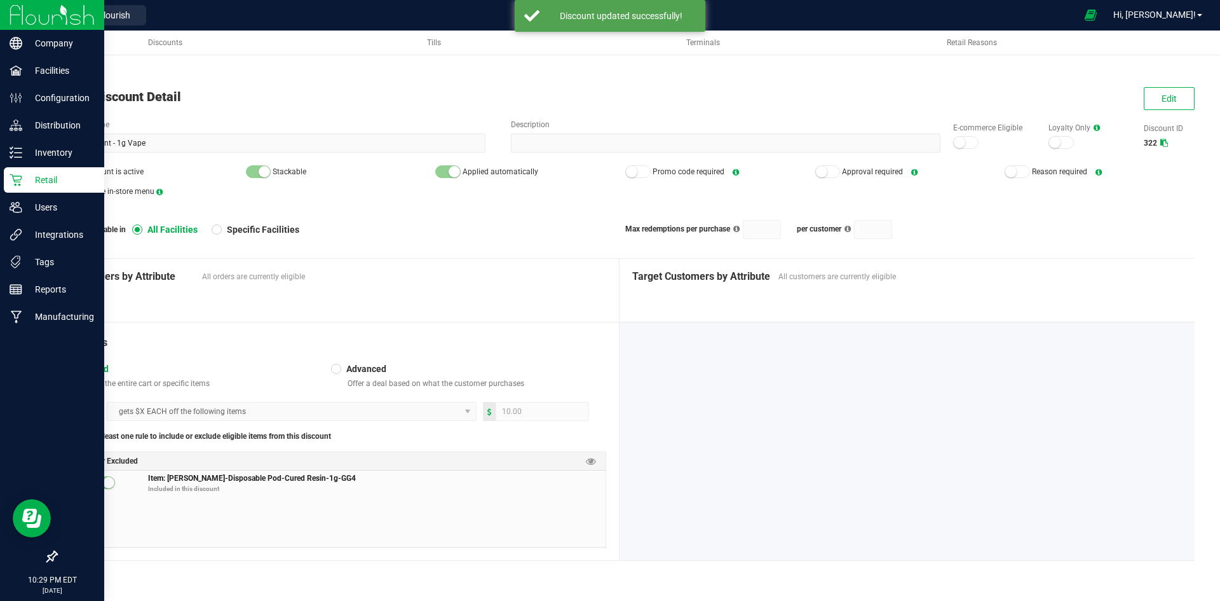
click at [22, 181] on p "Retail" at bounding box center [60, 179] width 76 height 15
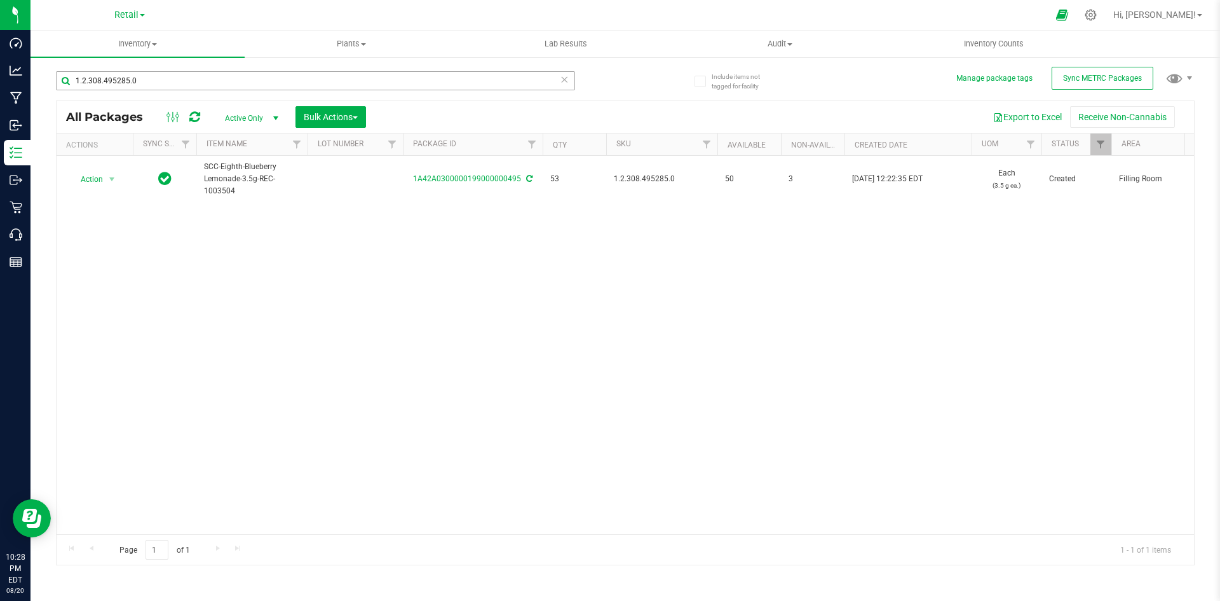
drag, startPoint x: 0, startPoint y: 0, endPoint x: 123, endPoint y: 74, distance: 143.1
click at [123, 74] on input "1.2.308.495285.0" at bounding box center [315, 80] width 519 height 19
type input "1A42A0300000002000032596"
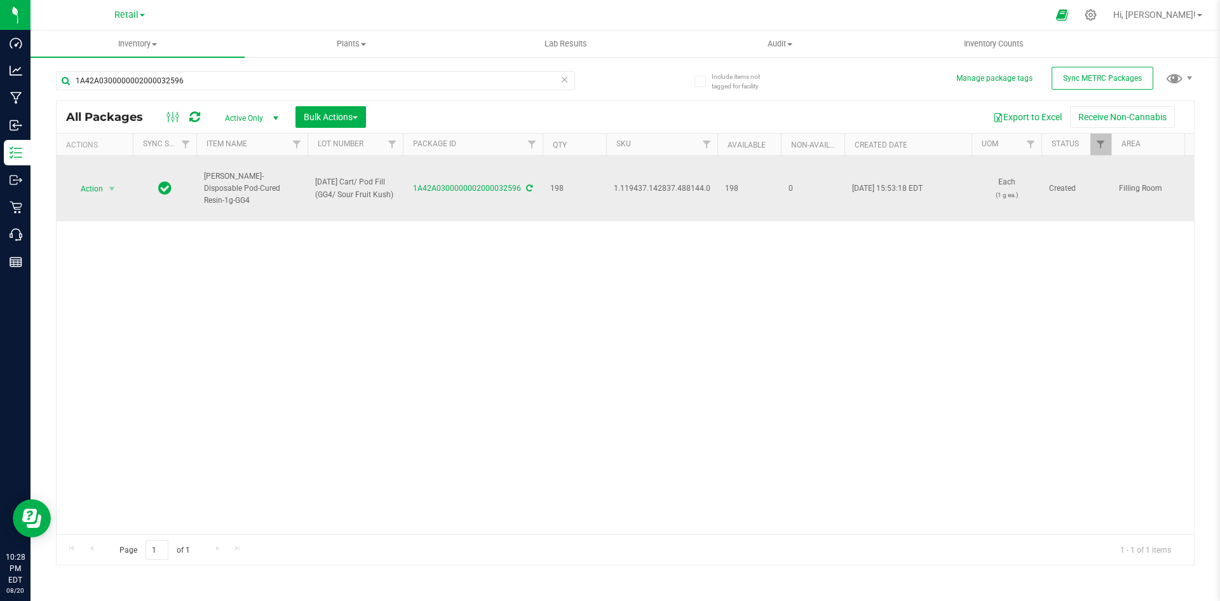
click at [643, 188] on span "1.119437.142837.488144.0" at bounding box center [662, 188] width 97 height 12
copy span "1.119437.142837.488144.0"
